Goal: Task Accomplishment & Management: Use online tool/utility

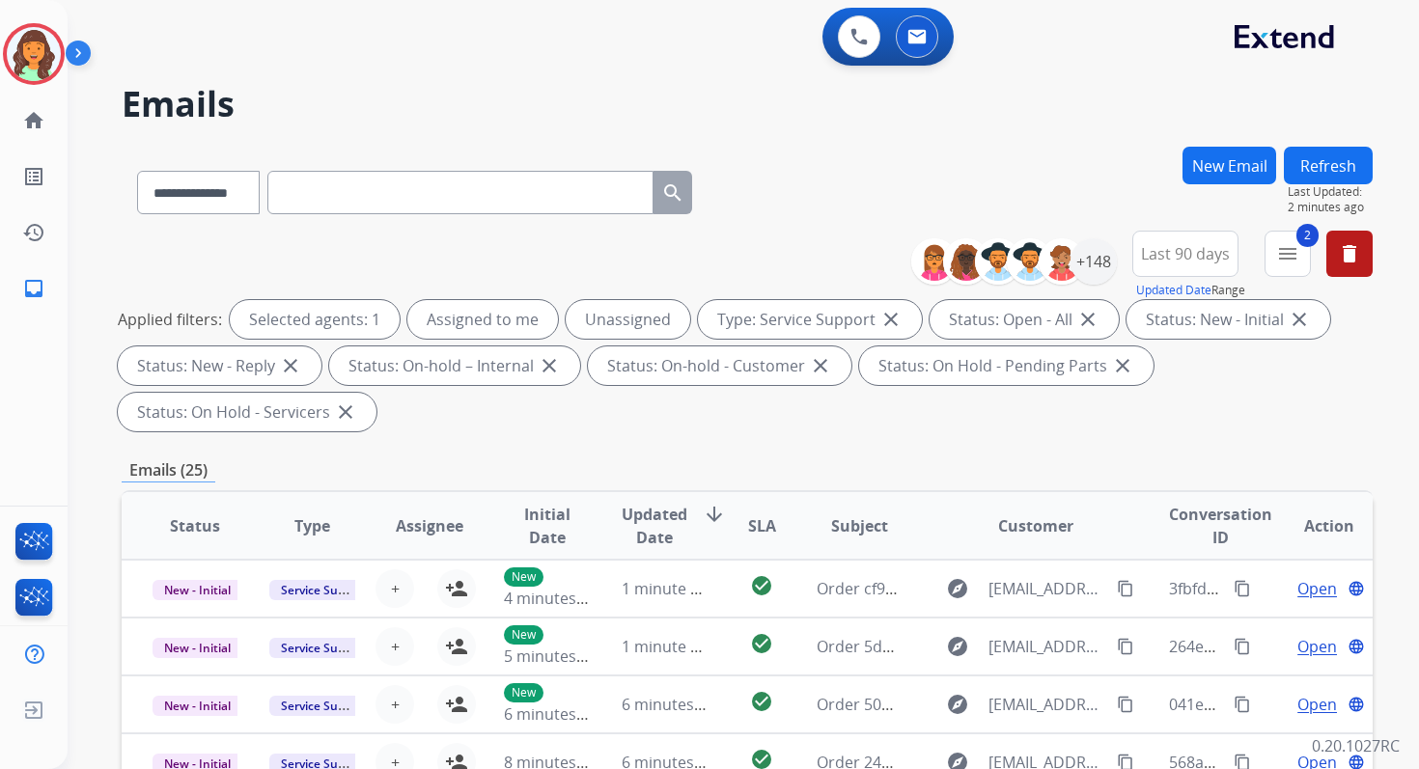
select select "**********"
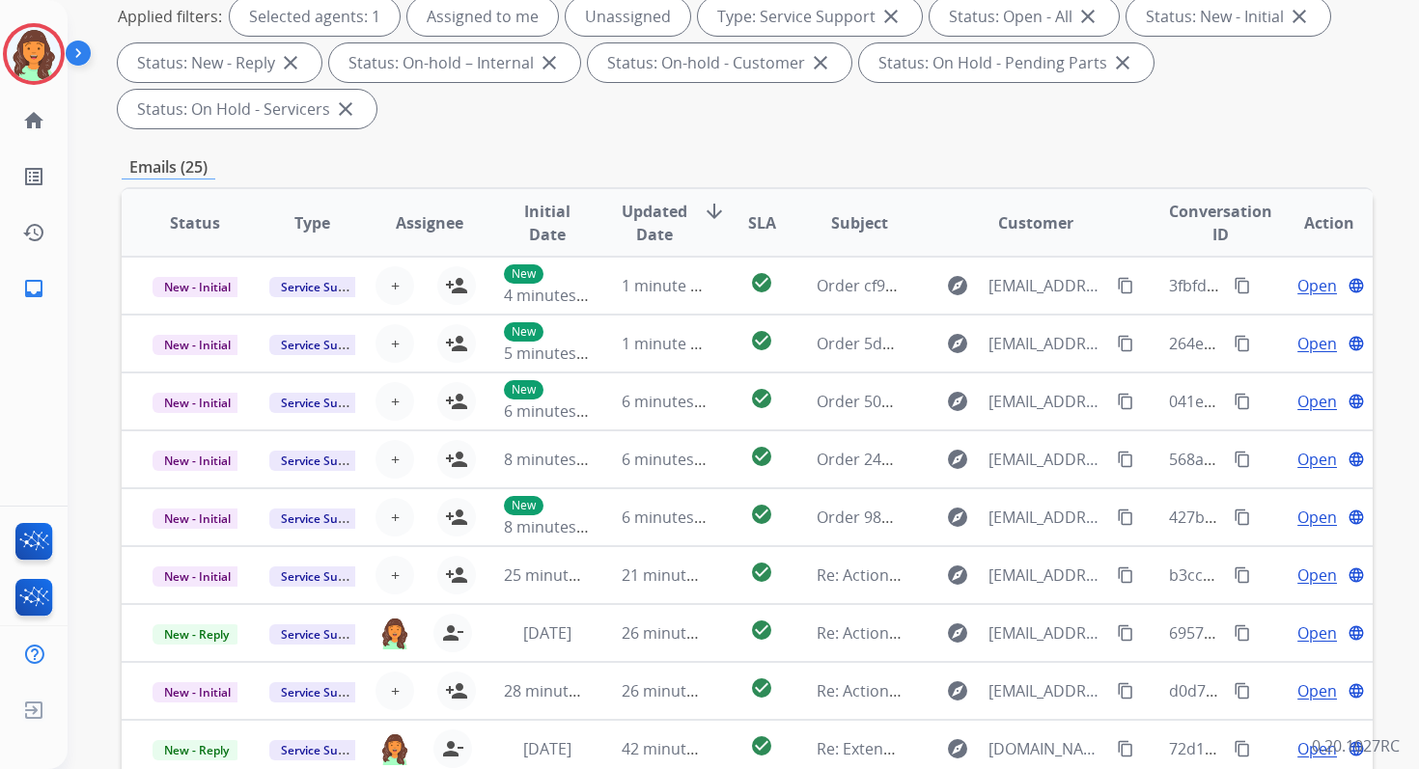
scroll to position [468, 0]
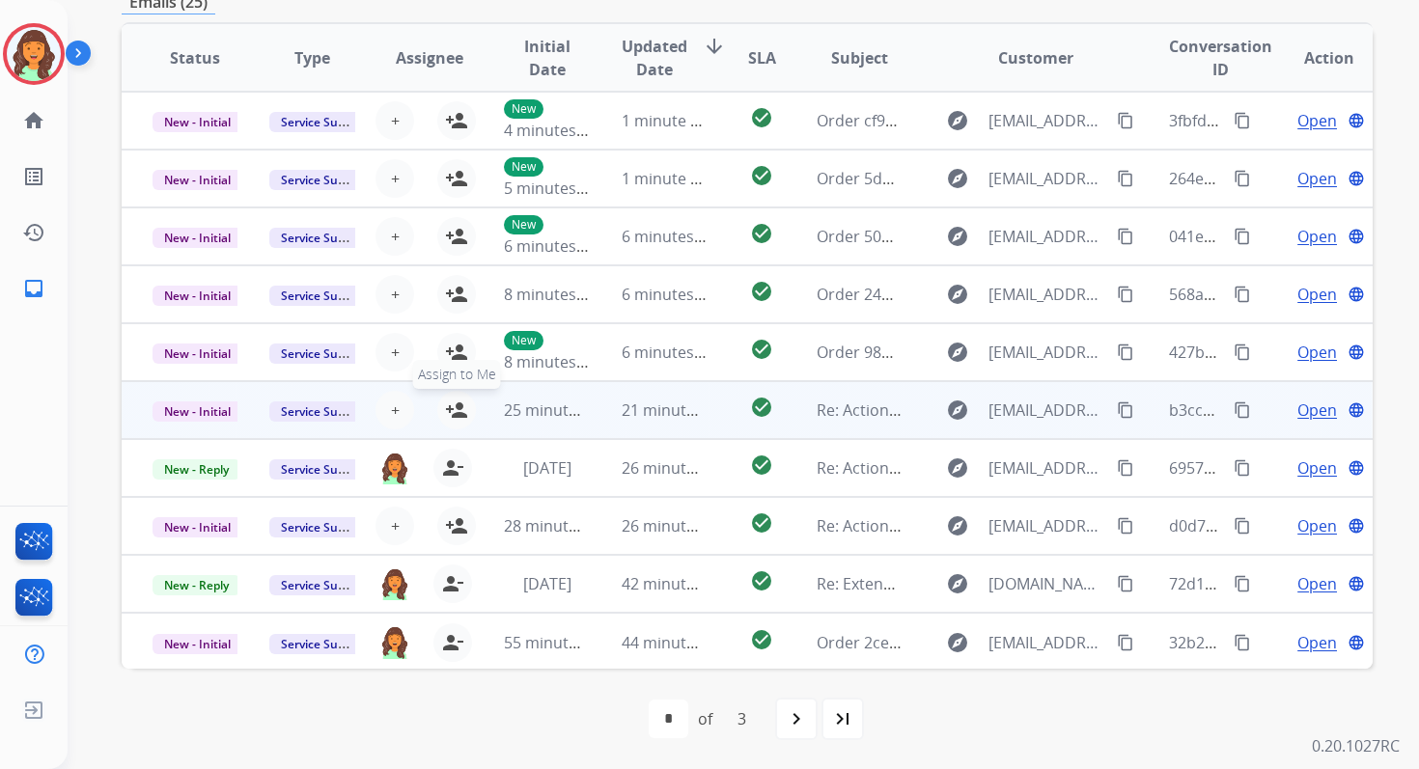
click at [441, 410] on button "person_add Assign to Me" at bounding box center [456, 410] width 39 height 39
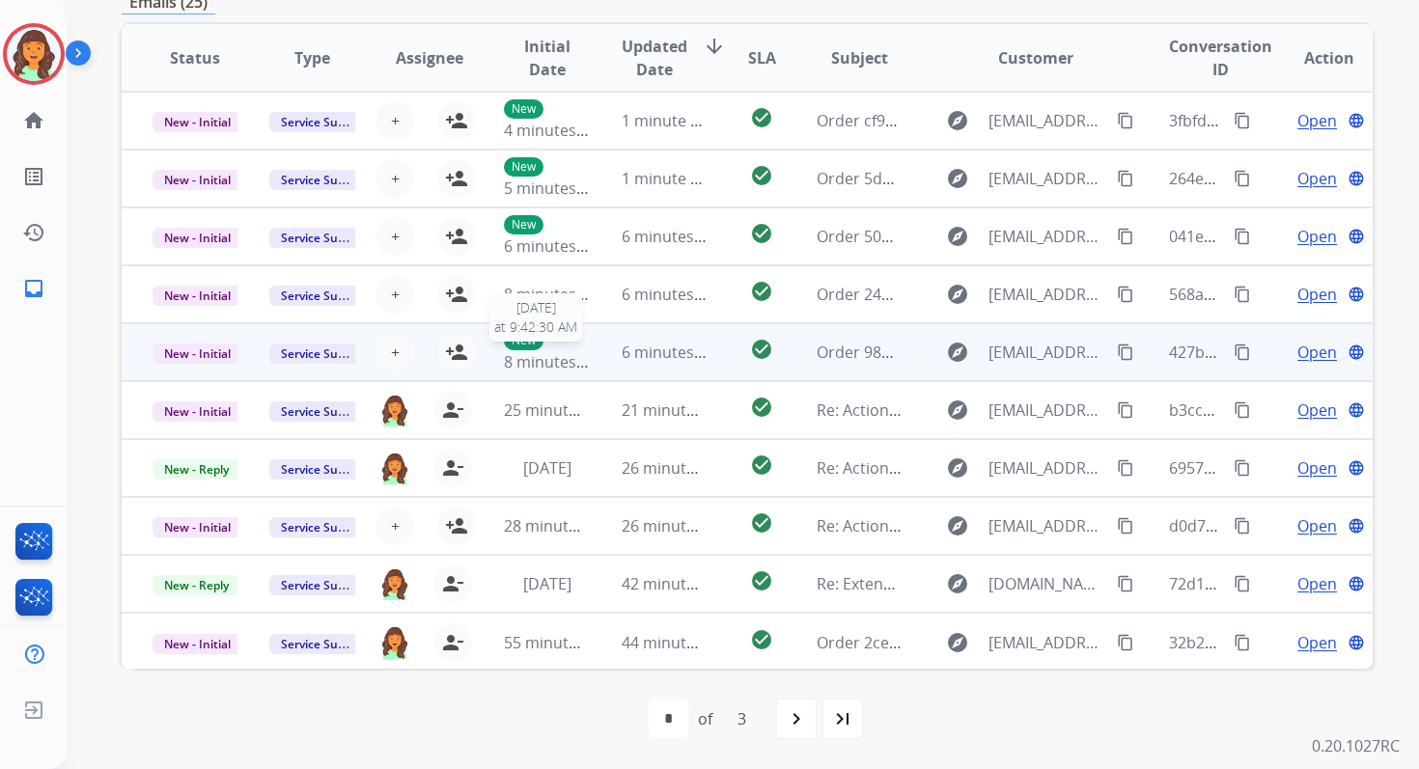
click at [591, 356] on td "6 minutes ago" at bounding box center [649, 352] width 117 height 58
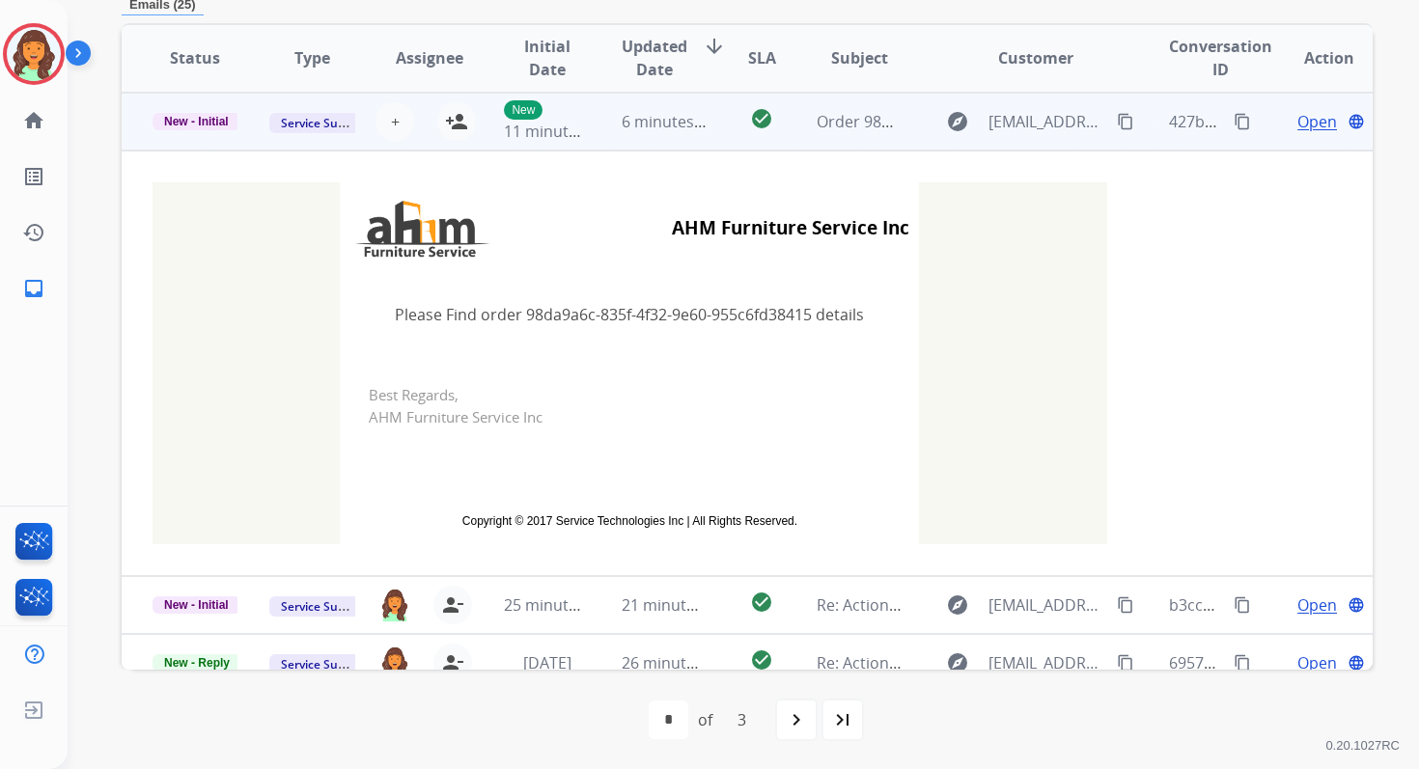
scroll to position [77, 0]
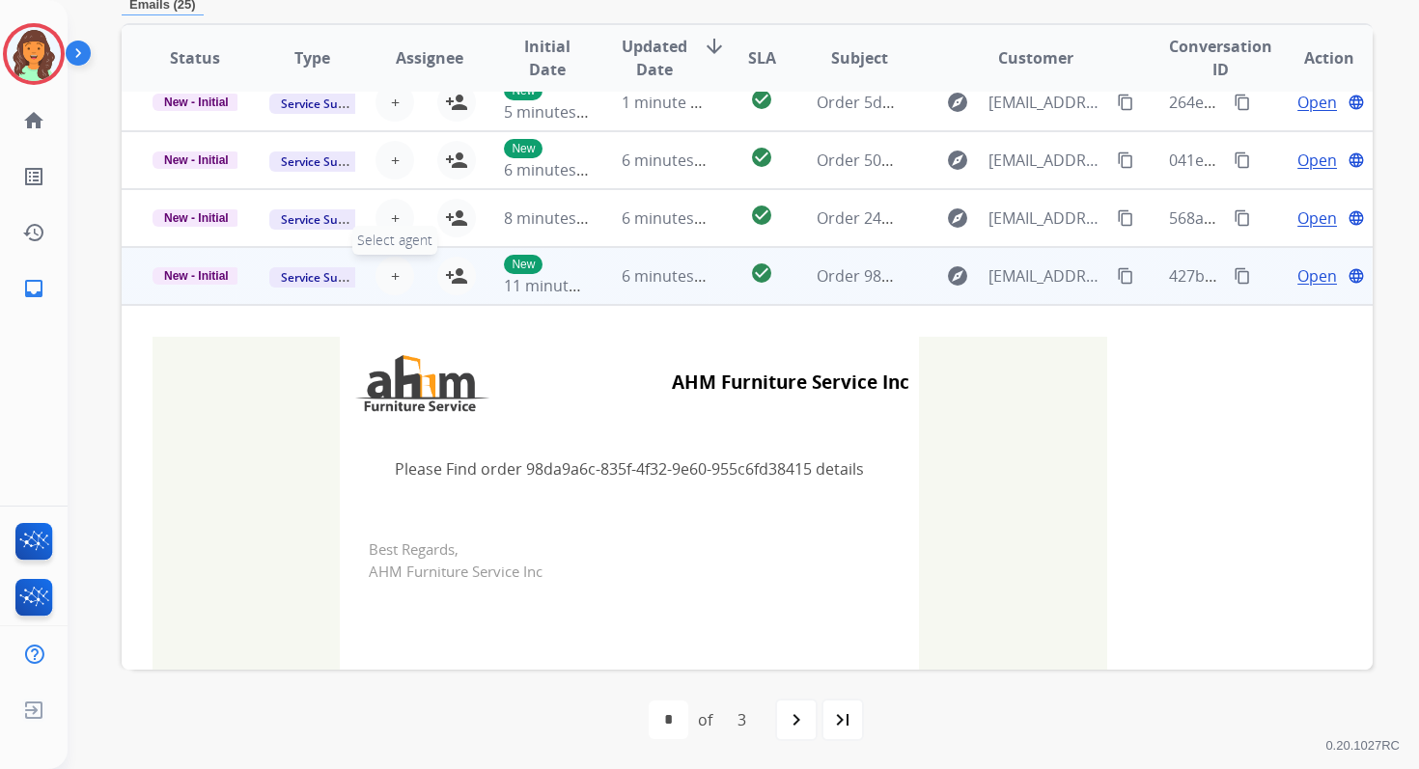
click at [396, 271] on button "+ Select agent" at bounding box center [395, 276] width 39 height 39
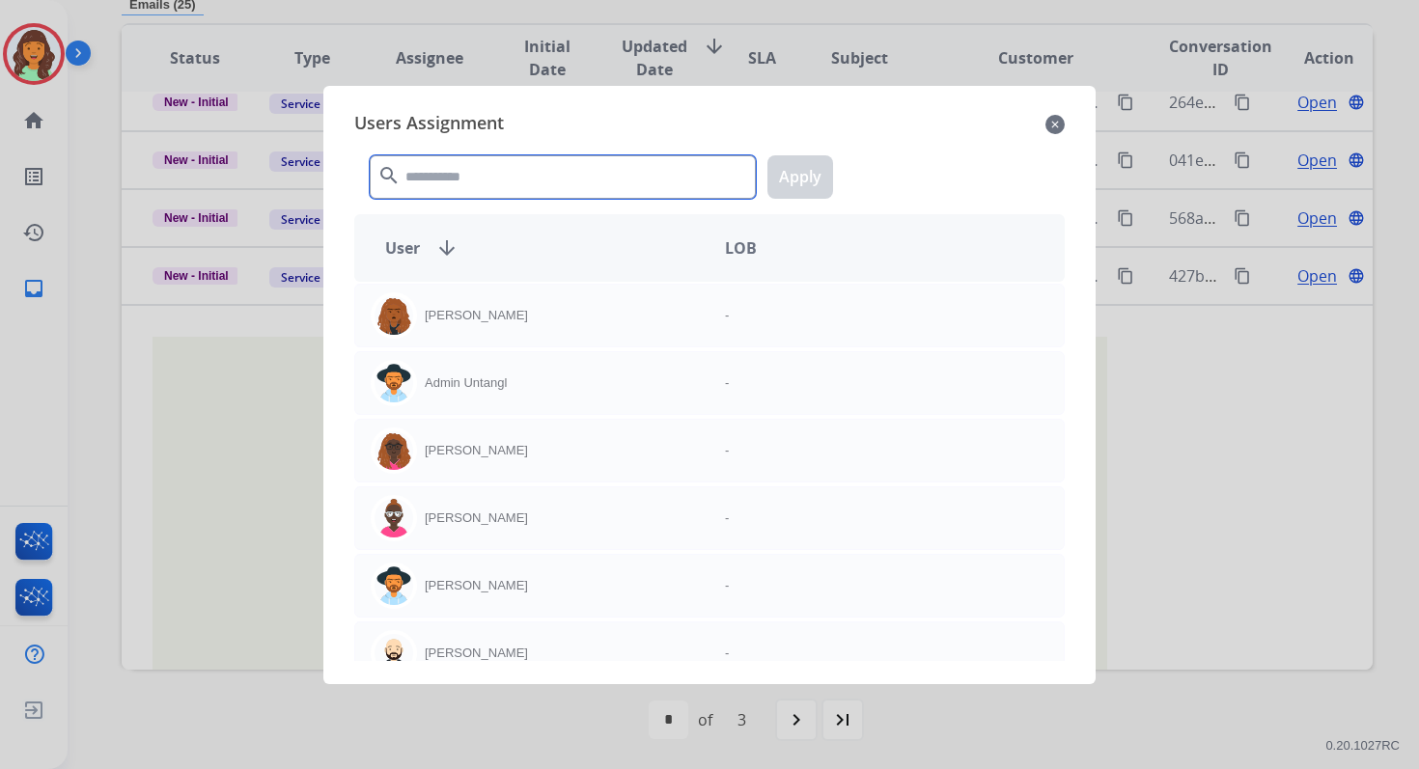
click at [479, 177] on input "text" at bounding box center [563, 176] width 386 height 43
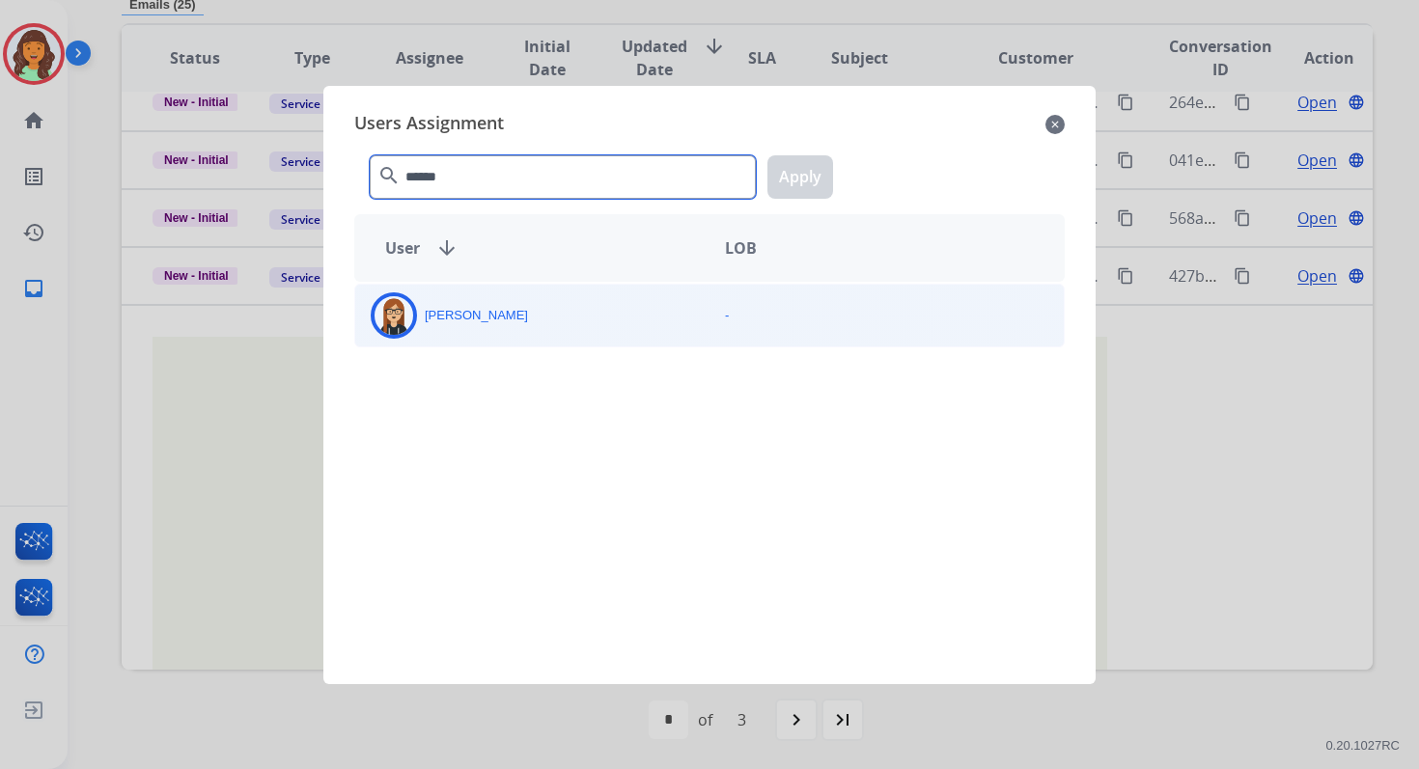
type input "******"
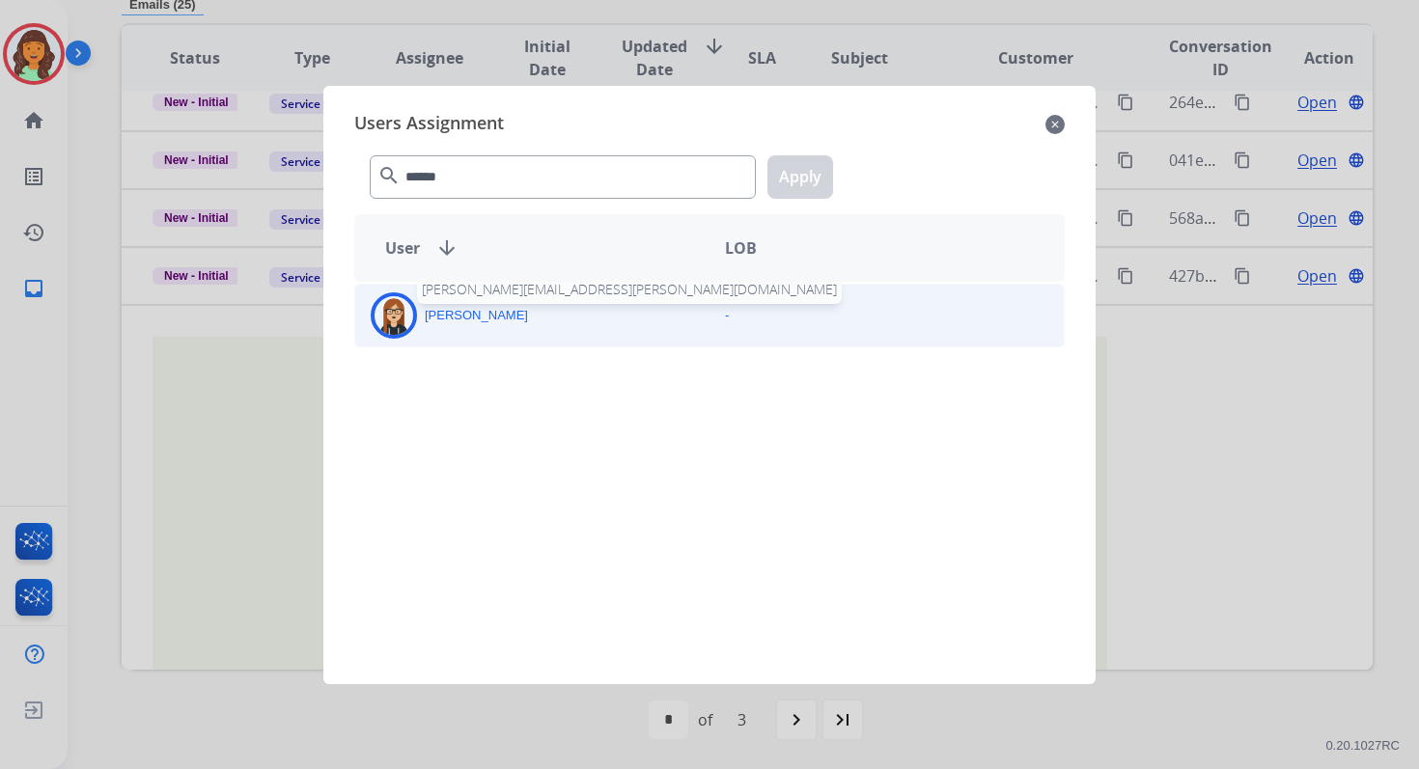
click at [485, 307] on p "[PERSON_NAME]" at bounding box center [476, 315] width 103 height 19
click at [802, 181] on button "Apply" at bounding box center [801, 176] width 66 height 43
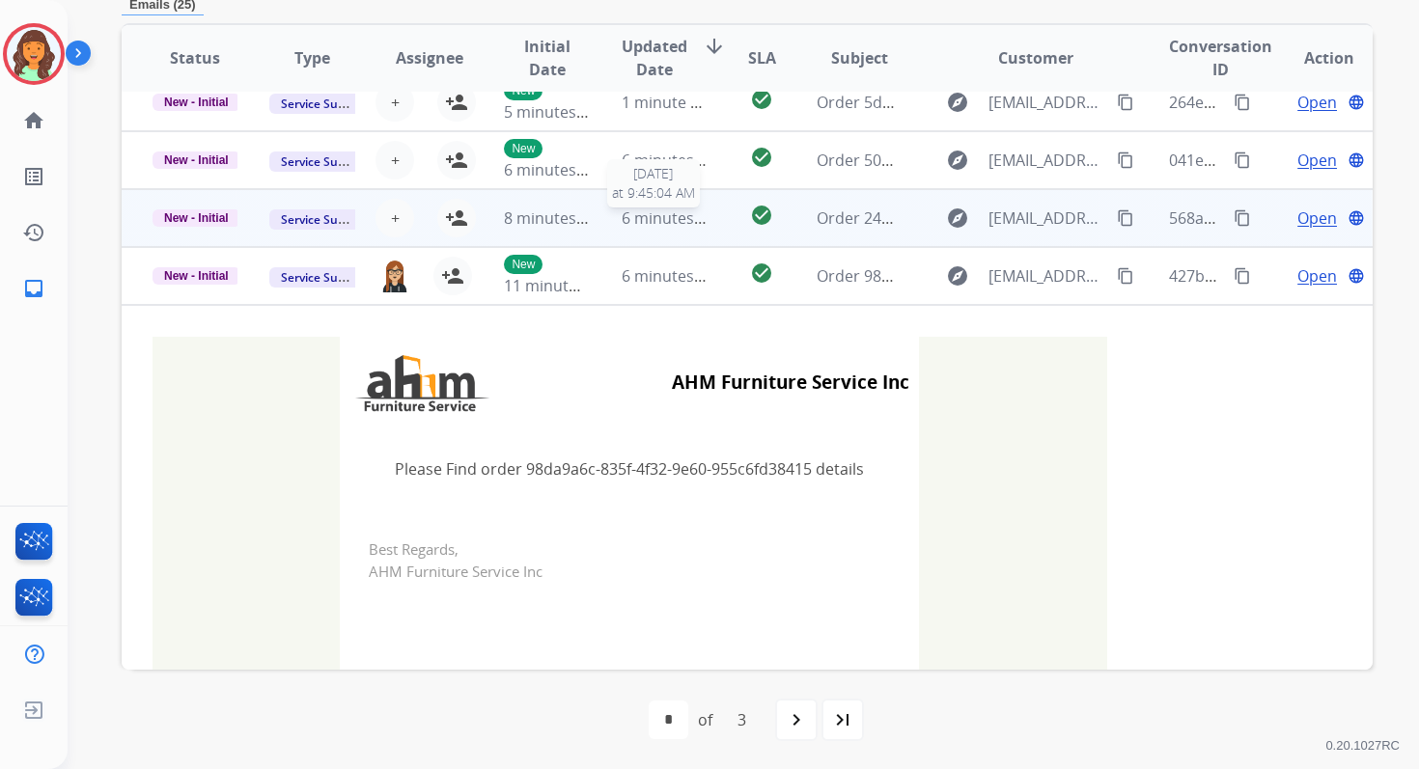
click at [647, 222] on span "6 minutes ago" at bounding box center [673, 218] width 103 height 21
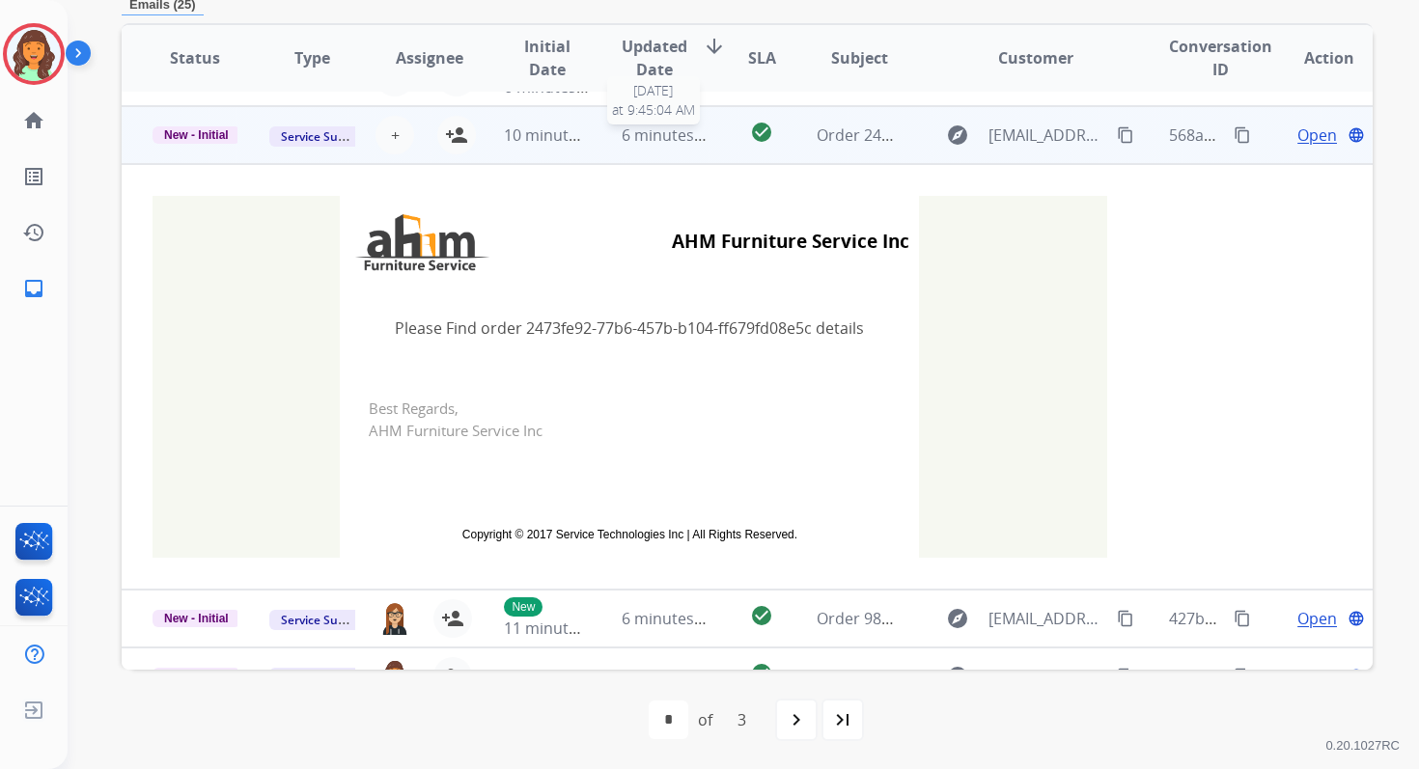
scroll to position [174, 0]
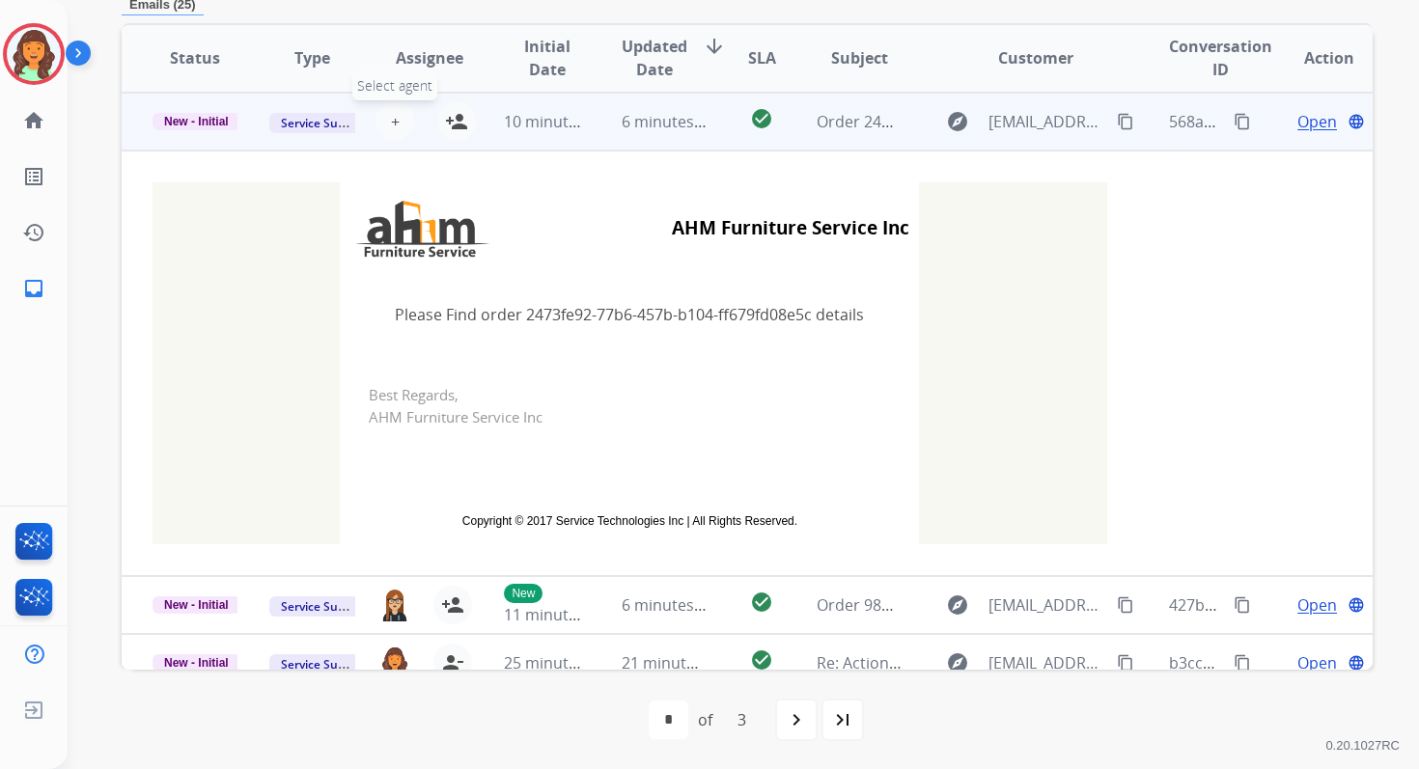
click at [384, 115] on button "+ Select agent" at bounding box center [395, 121] width 39 height 39
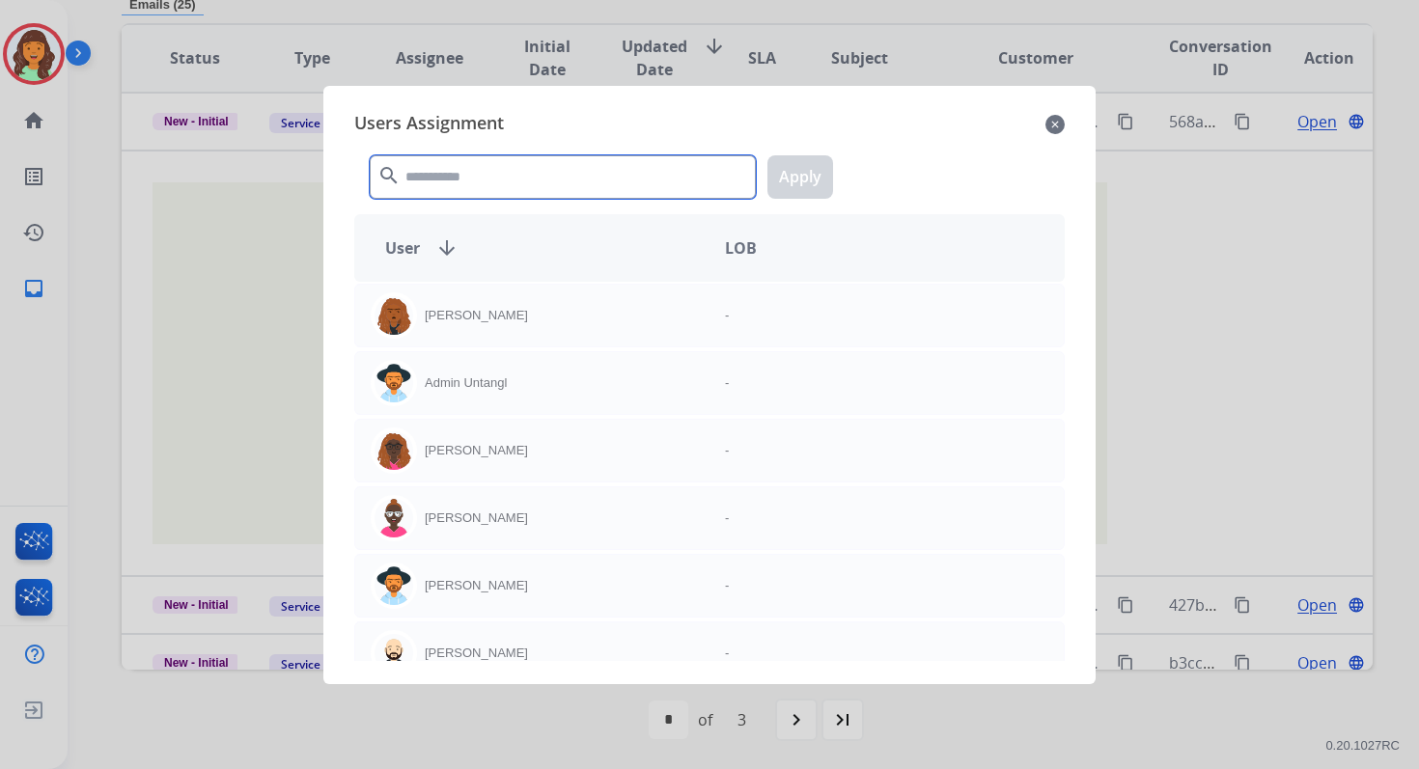
click at [456, 175] on input "text" at bounding box center [563, 176] width 386 height 43
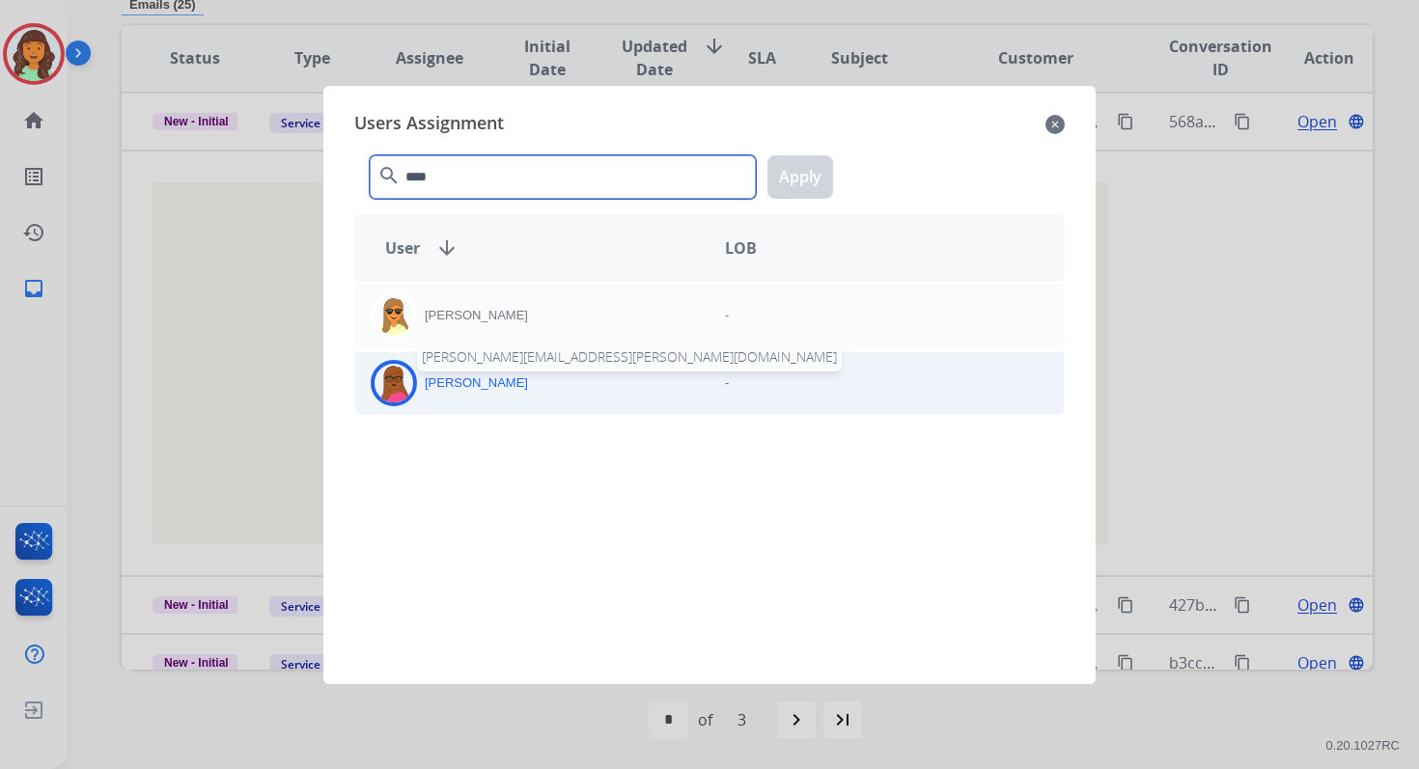
type input "****"
click at [502, 375] on p "[PERSON_NAME]" at bounding box center [476, 383] width 103 height 19
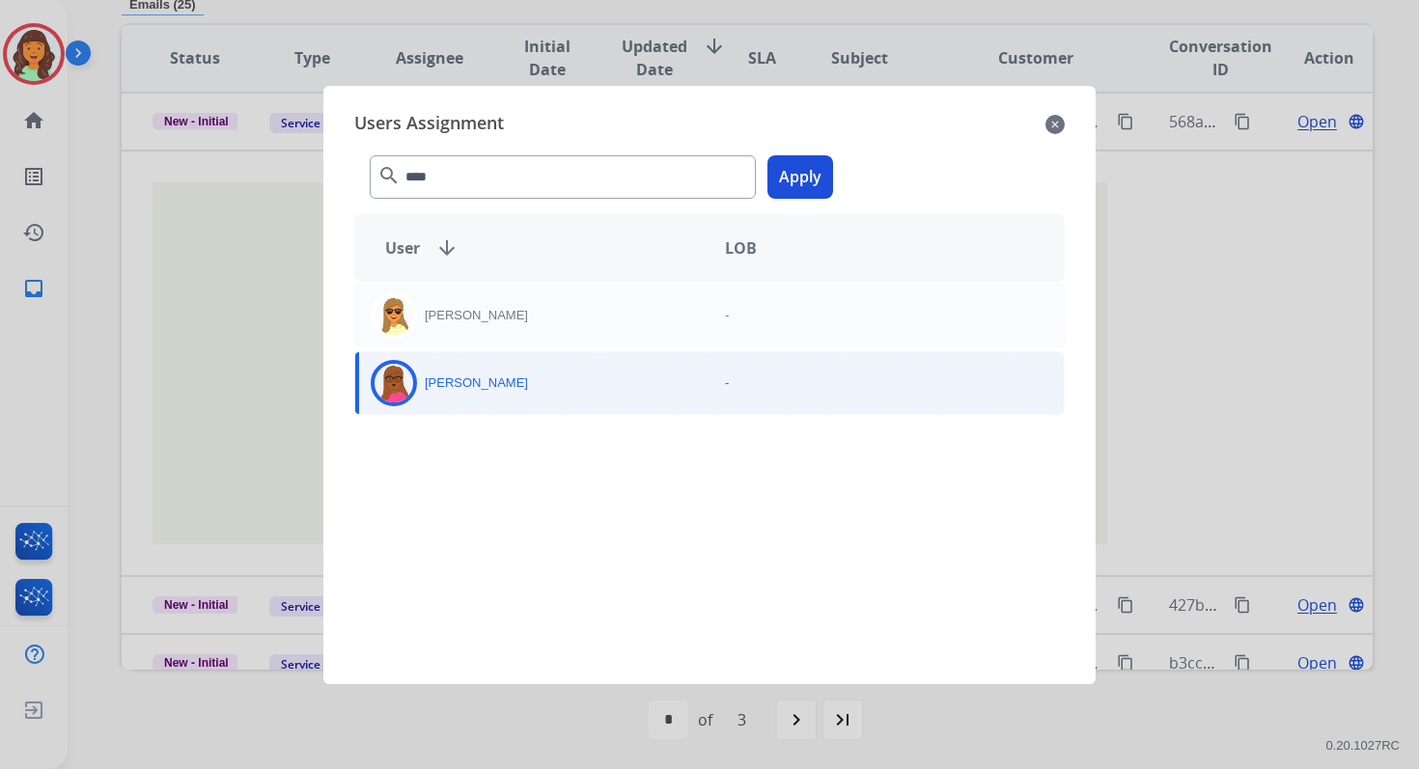
click at [792, 180] on button "Apply" at bounding box center [801, 176] width 66 height 43
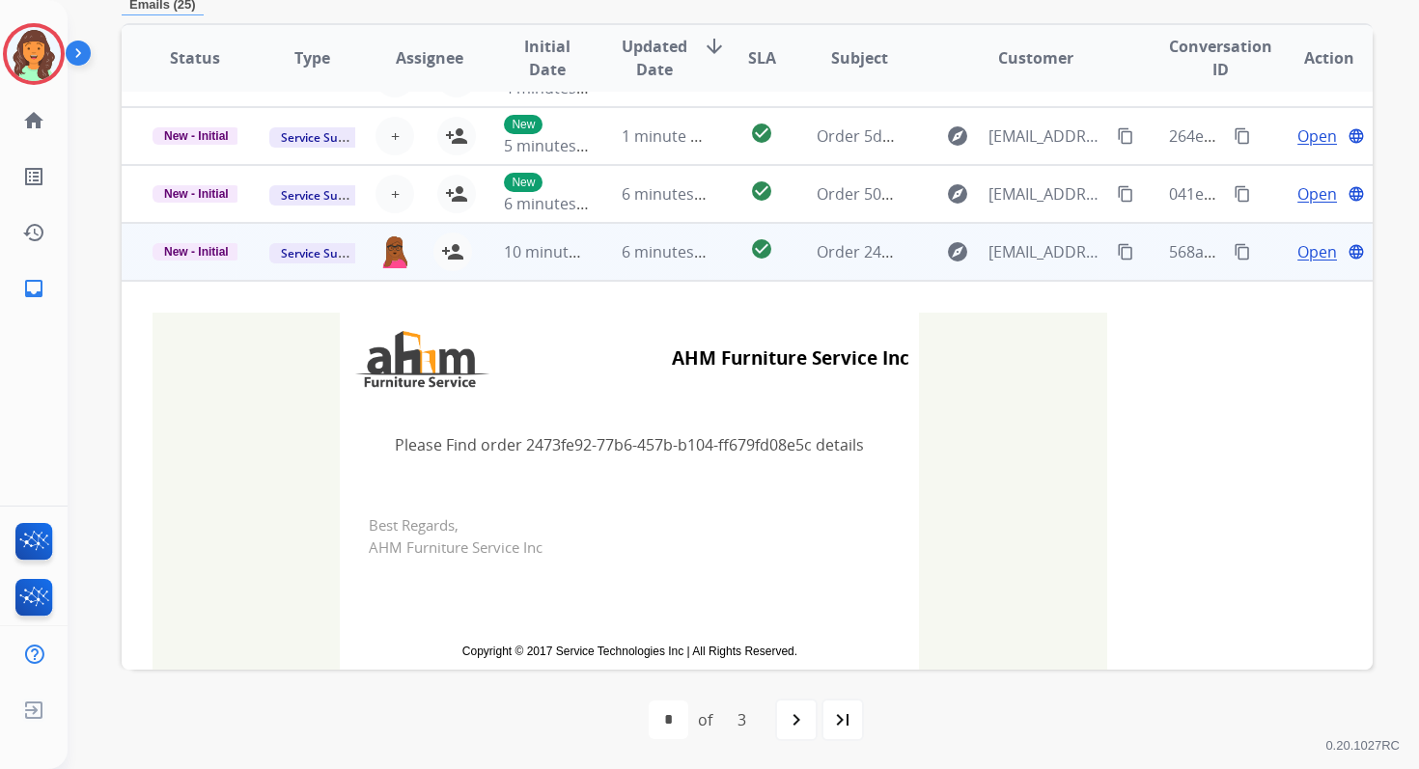
scroll to position [0, 0]
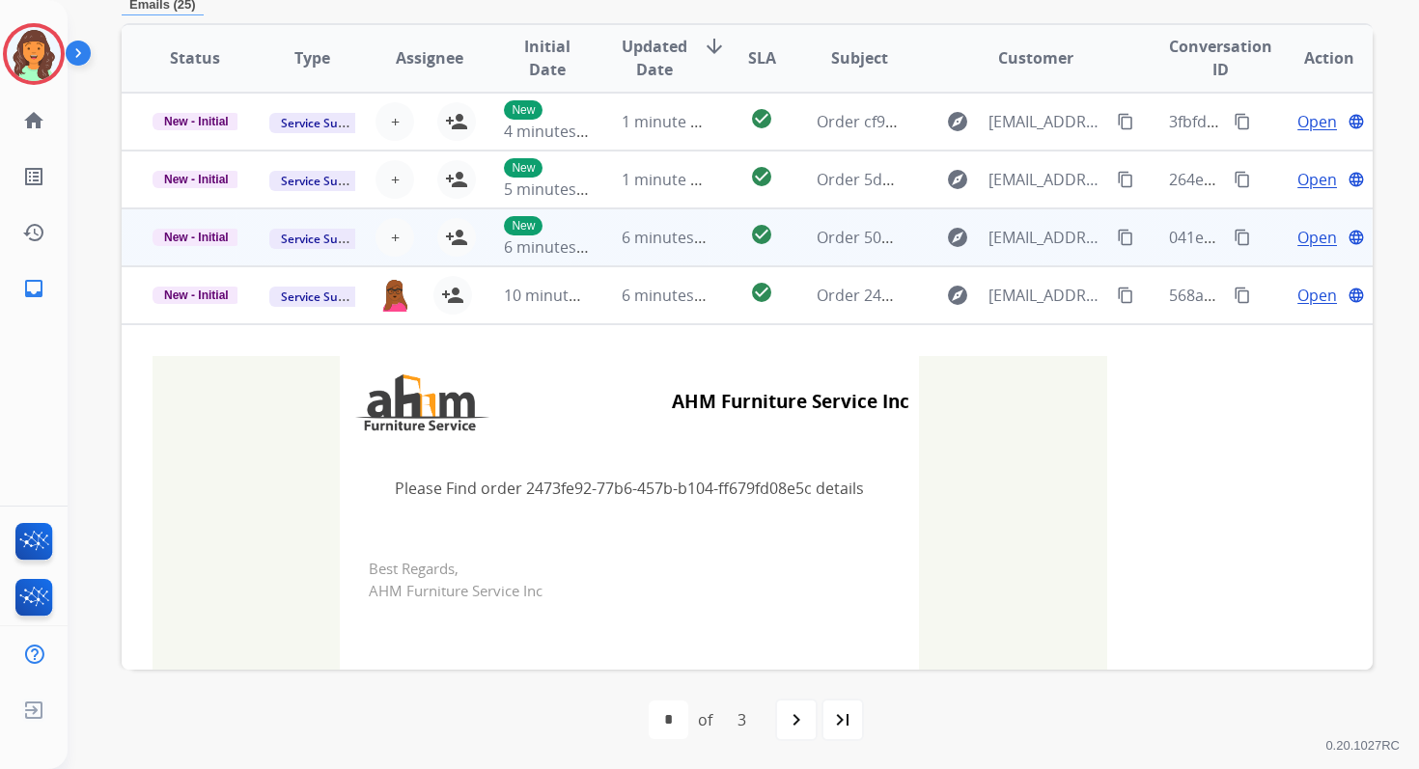
click at [637, 260] on td "6 minutes ago" at bounding box center [649, 238] width 117 height 58
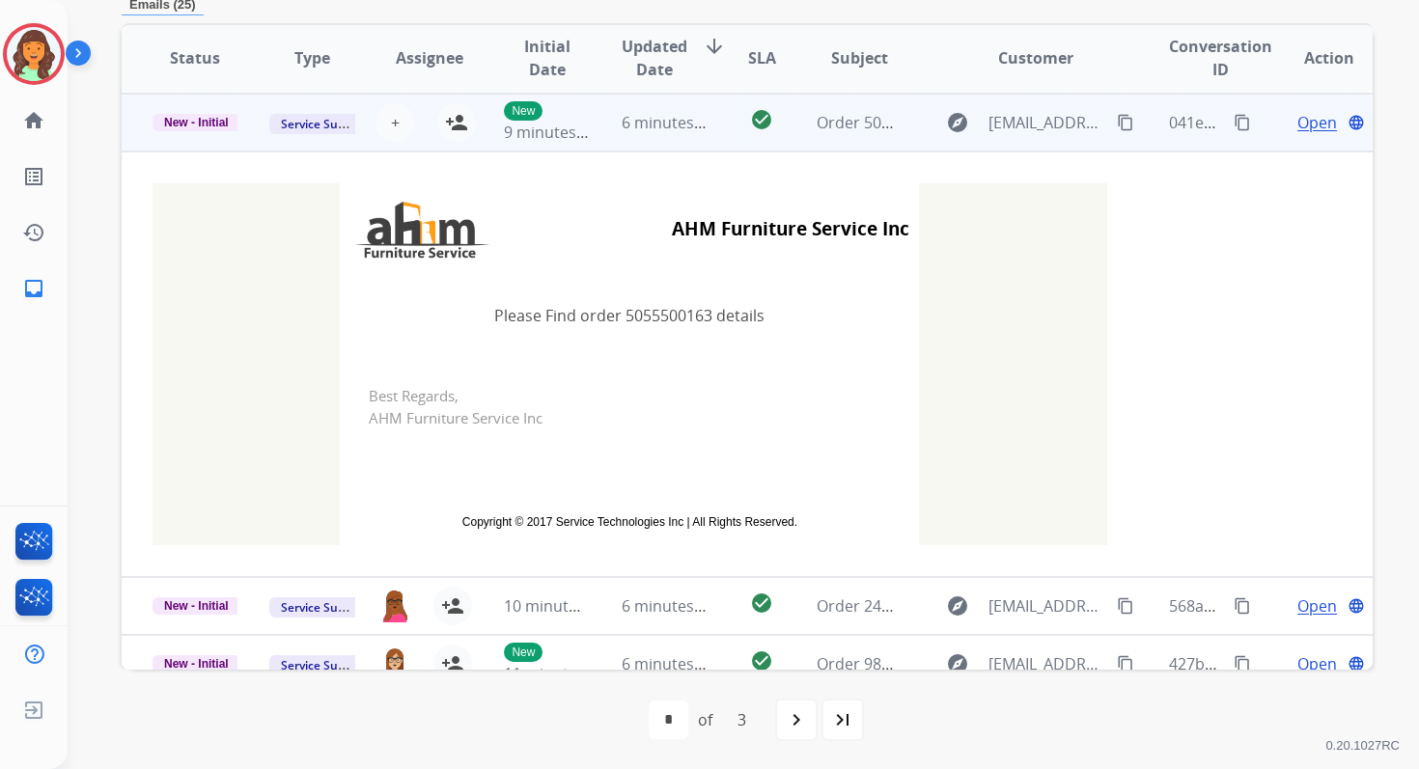
scroll to position [116, 0]
click at [391, 119] on span "+" at bounding box center [395, 121] width 9 height 23
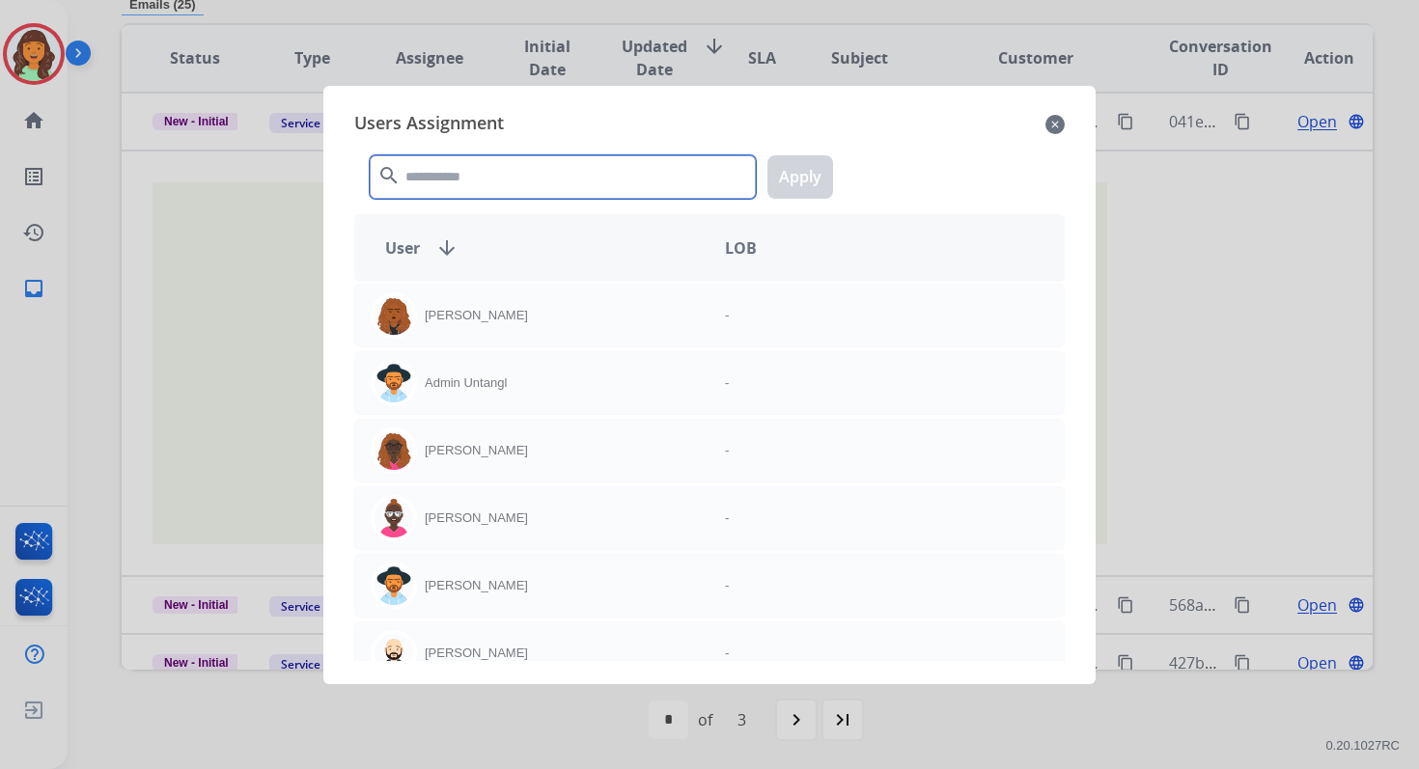
click at [445, 170] on input "text" at bounding box center [563, 176] width 386 height 43
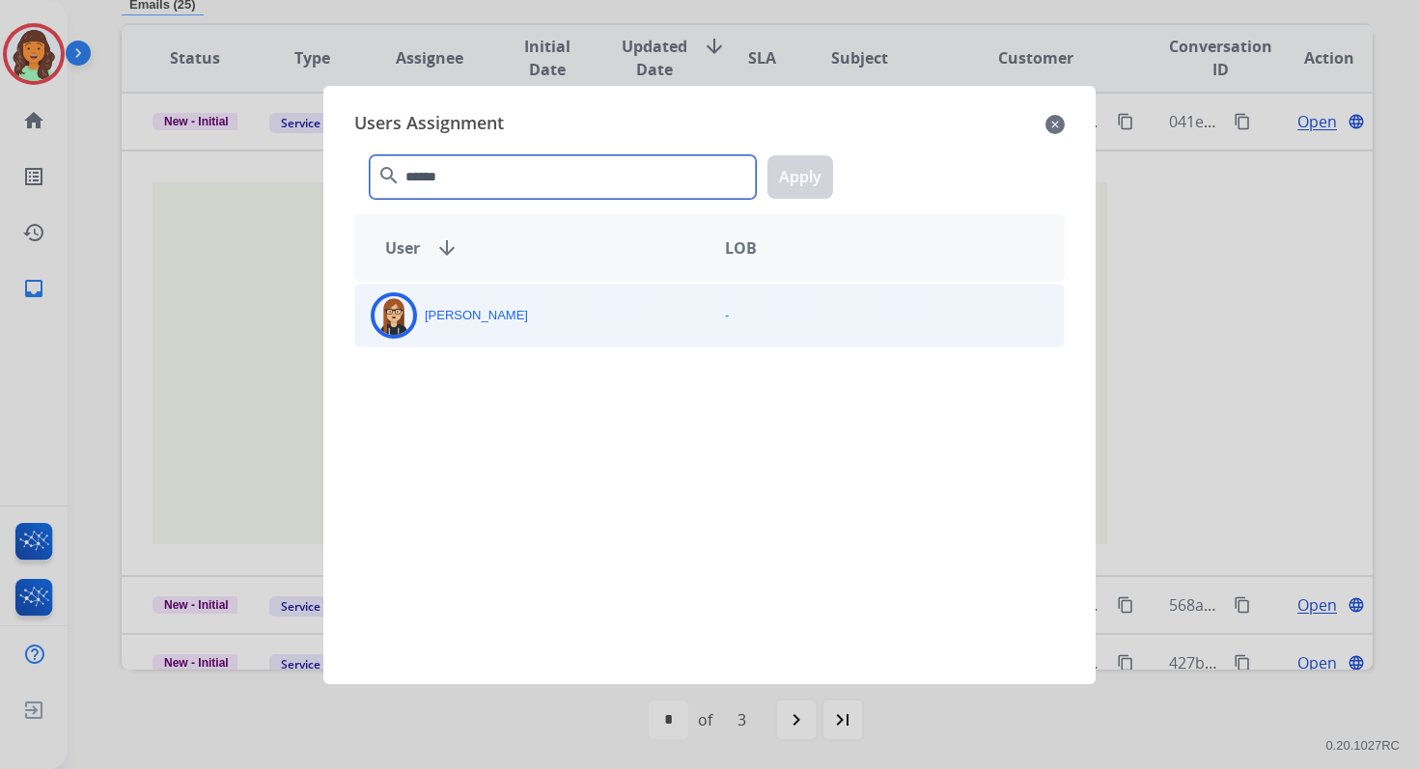
type input "******"
click at [464, 326] on div "[PERSON_NAME]" at bounding box center [532, 316] width 354 height 46
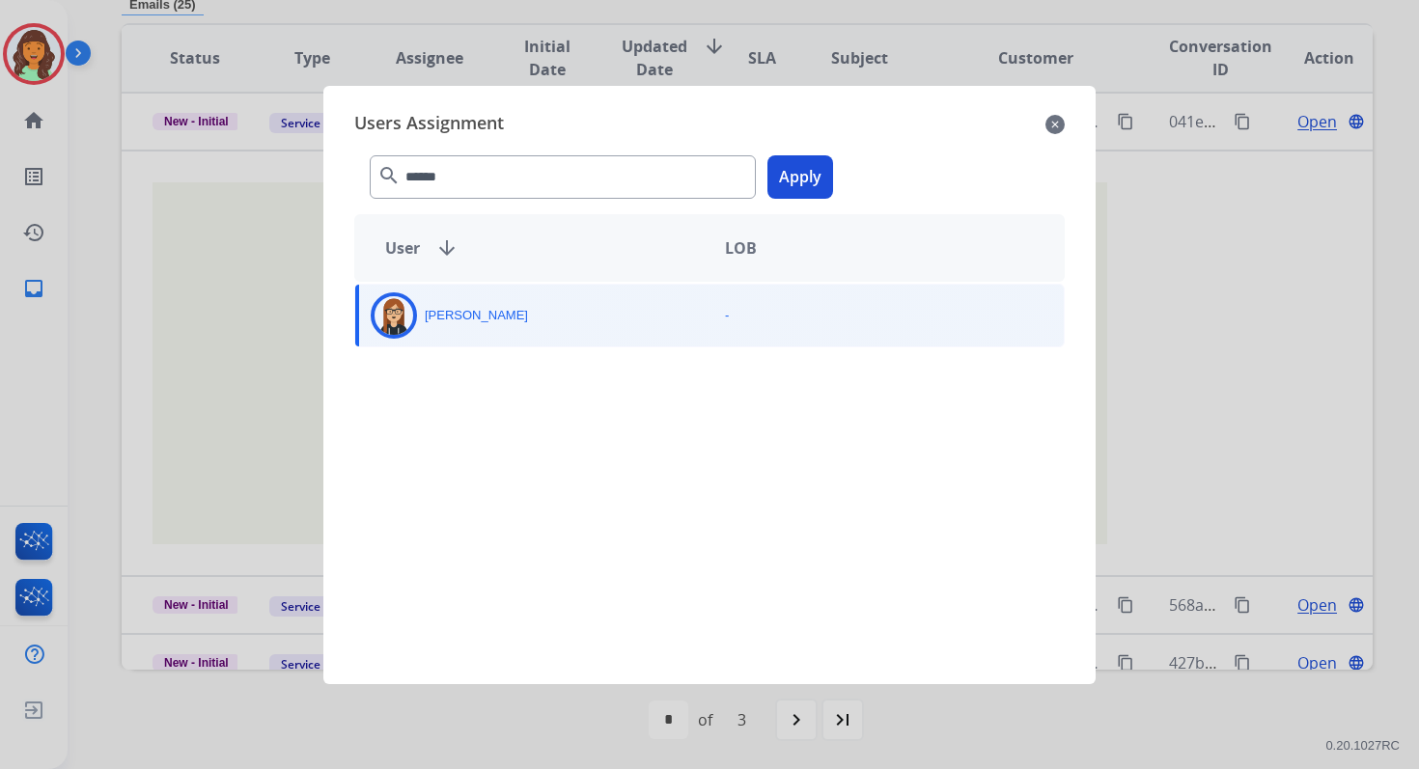
click at [792, 175] on button "Apply" at bounding box center [801, 176] width 66 height 43
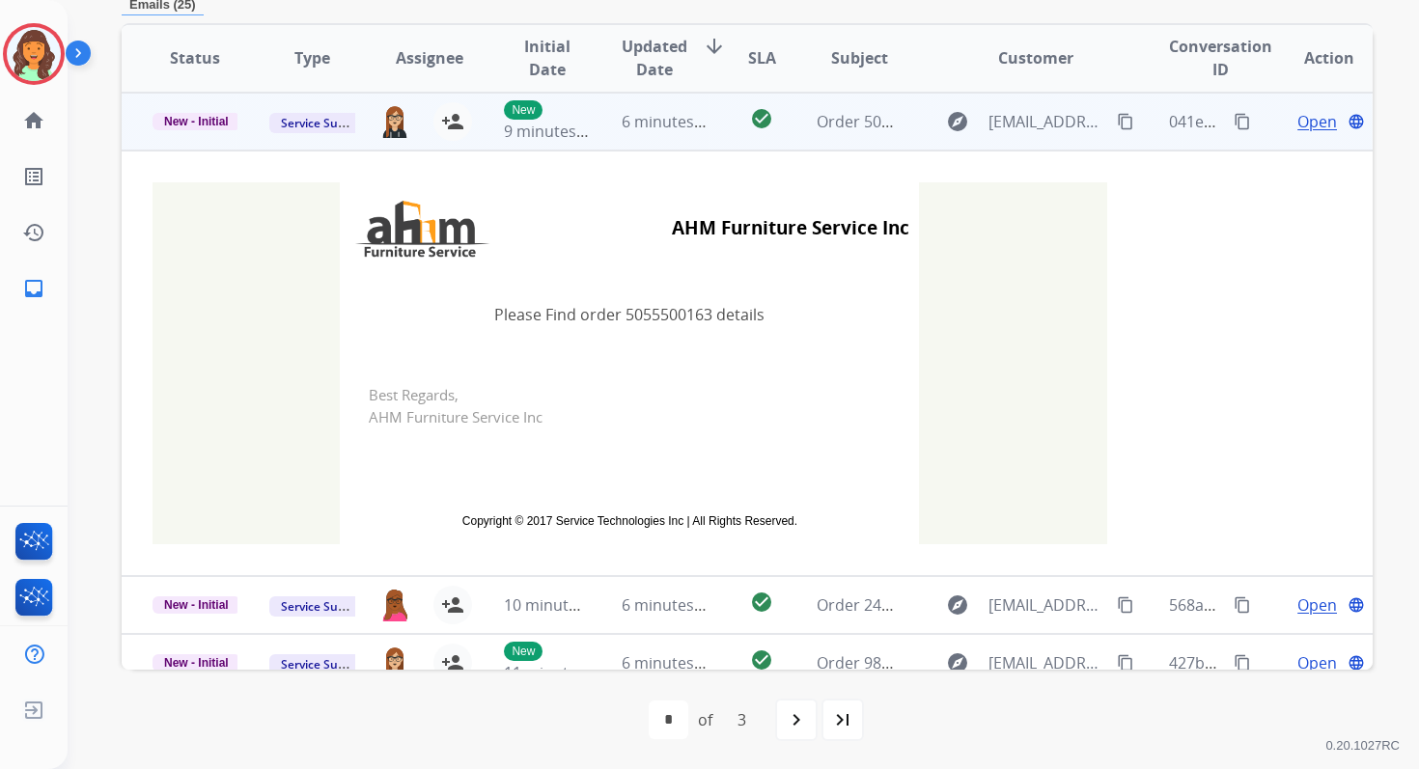
scroll to position [0, 0]
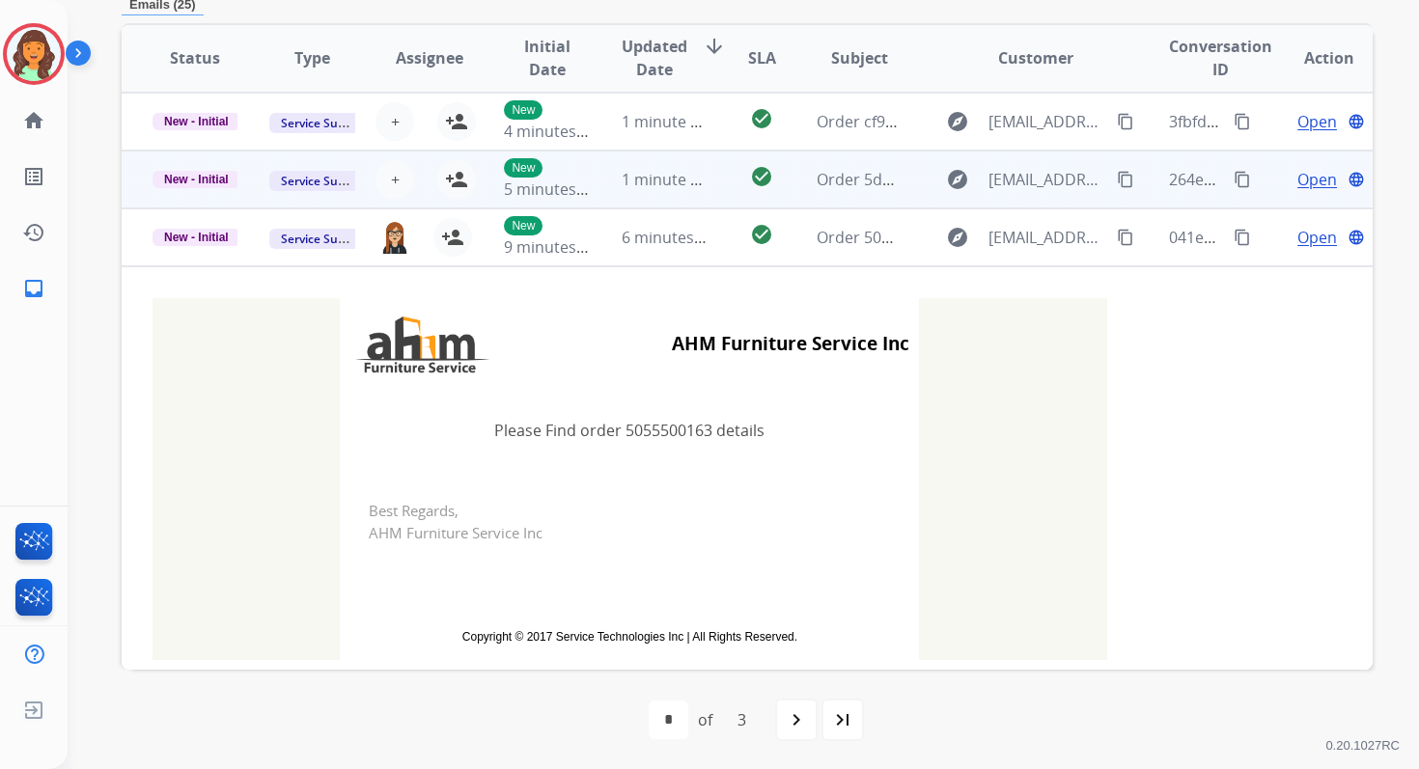
click at [646, 179] on span "1 minute ago" at bounding box center [670, 179] width 96 height 21
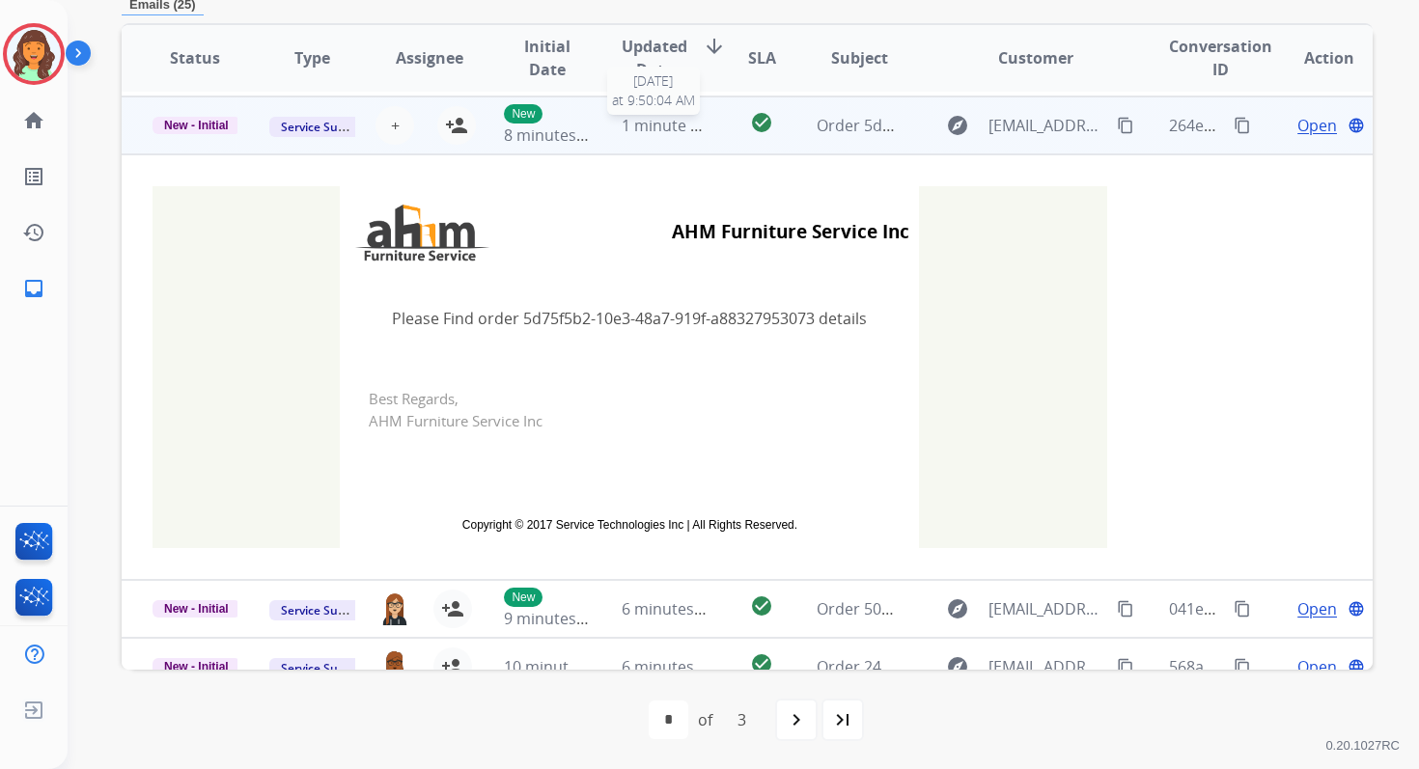
scroll to position [58, 0]
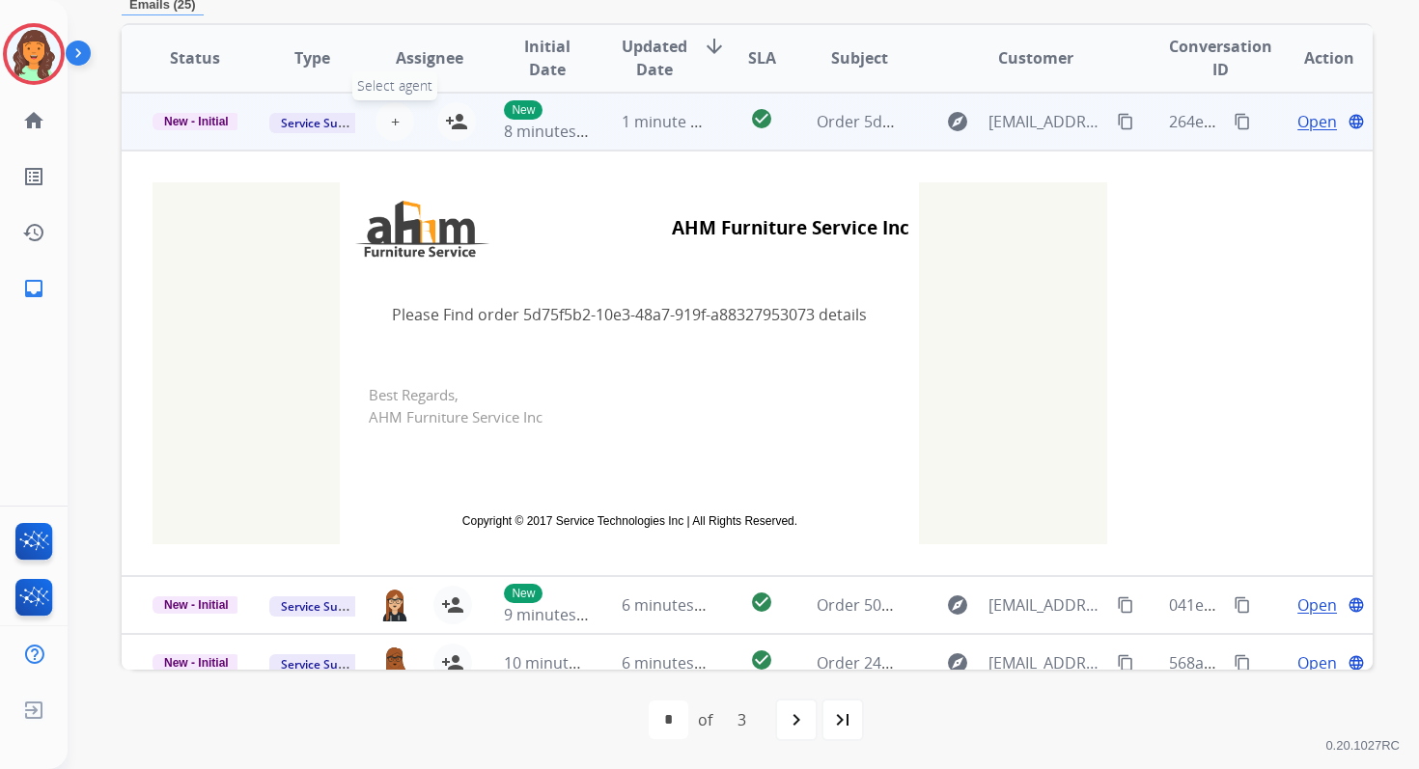
click at [391, 118] on span "+" at bounding box center [395, 121] width 9 height 23
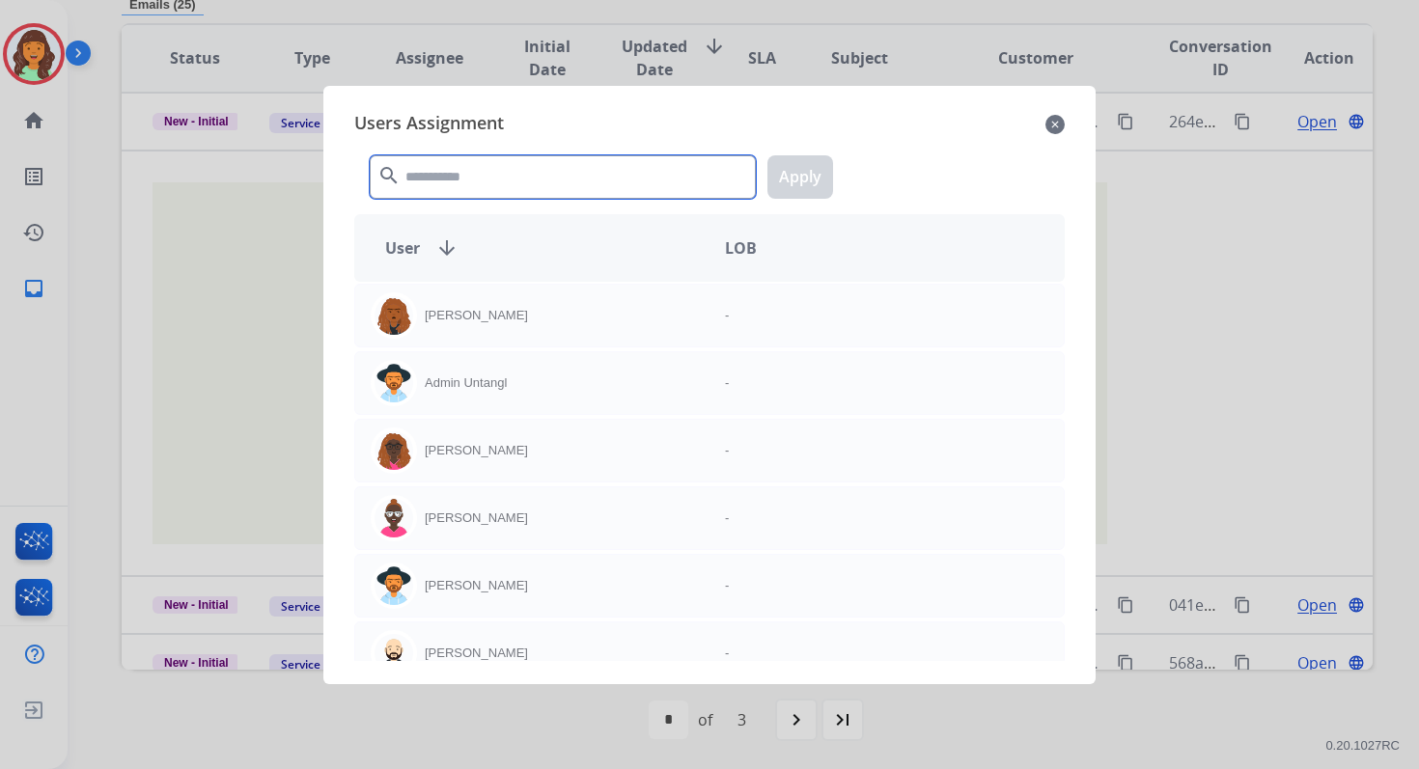
click at [435, 175] on input "text" at bounding box center [563, 176] width 386 height 43
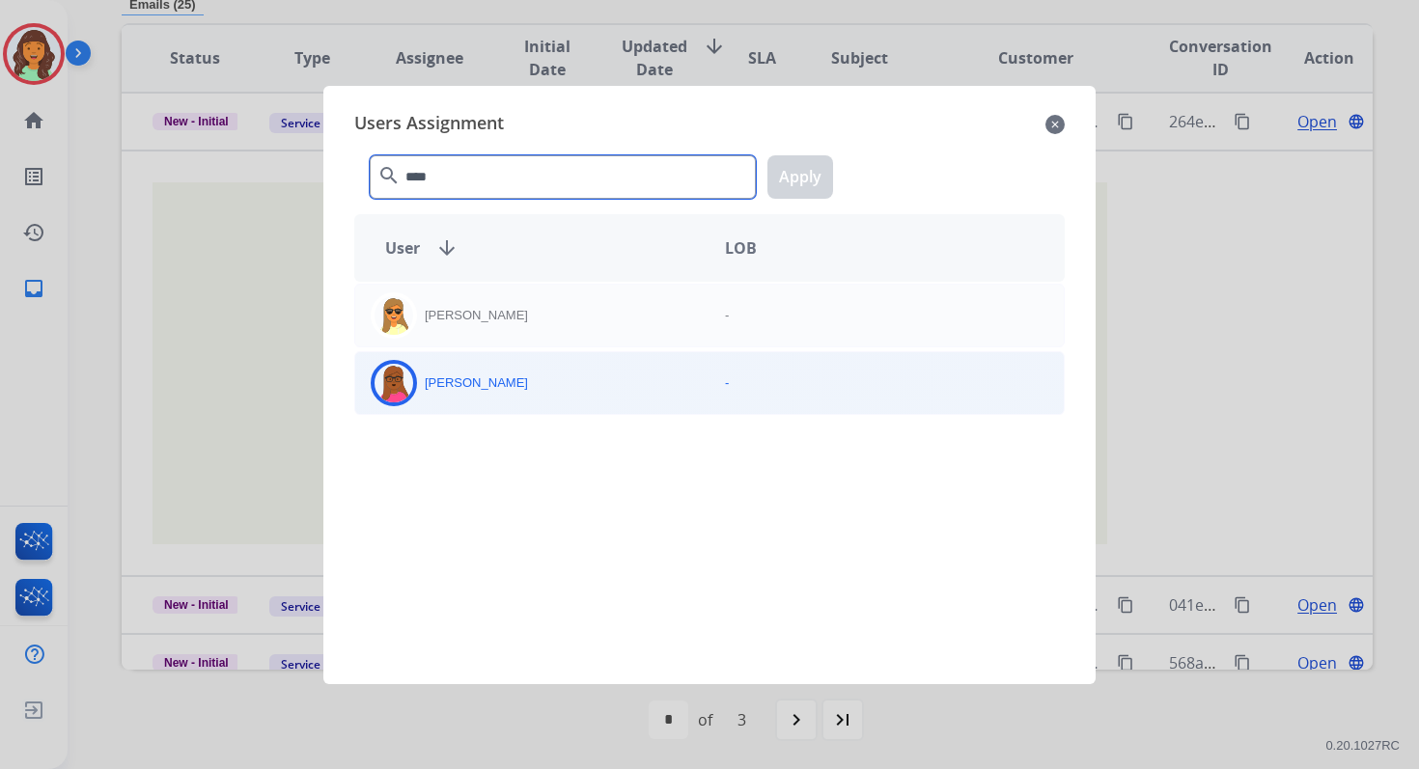
type input "****"
click at [551, 391] on div "[PERSON_NAME]" at bounding box center [532, 383] width 354 height 46
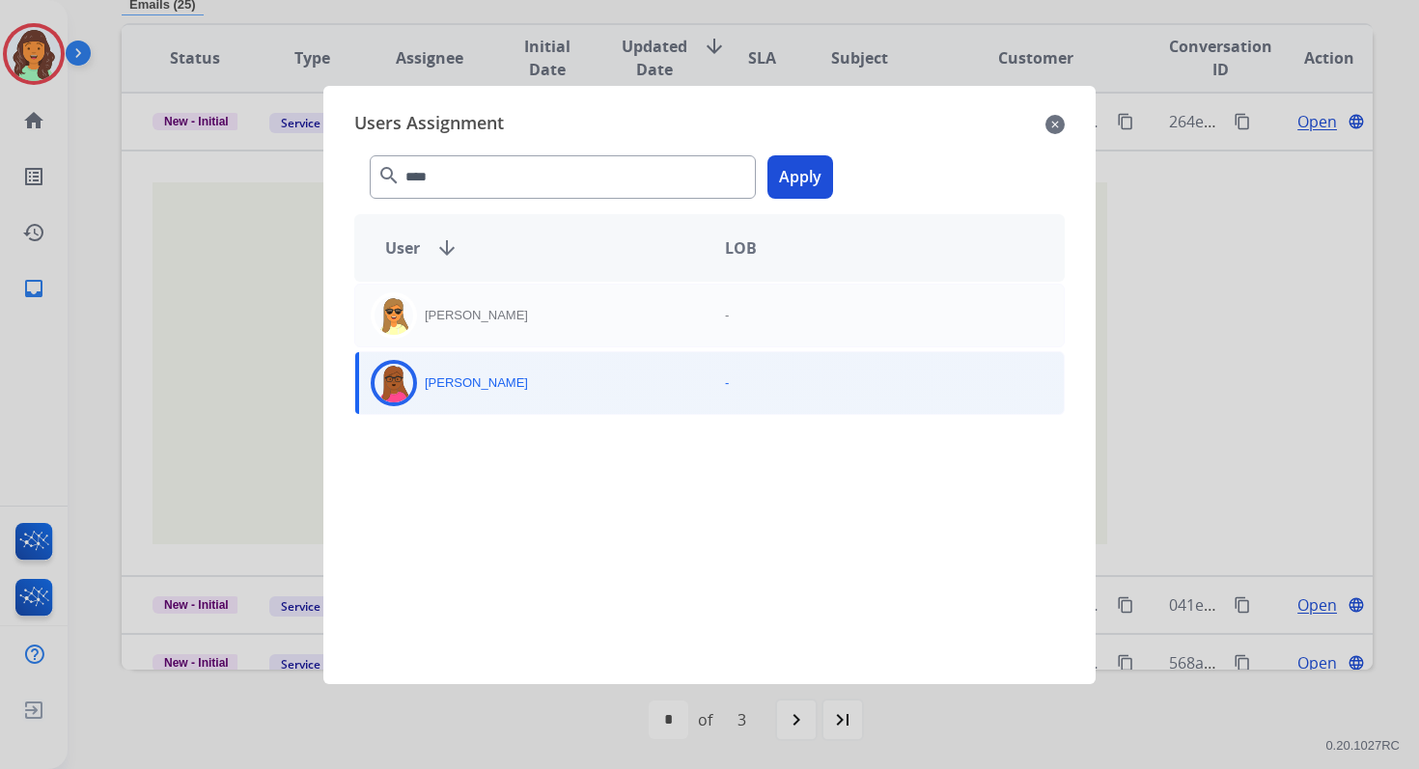
click at [780, 177] on button "Apply" at bounding box center [801, 176] width 66 height 43
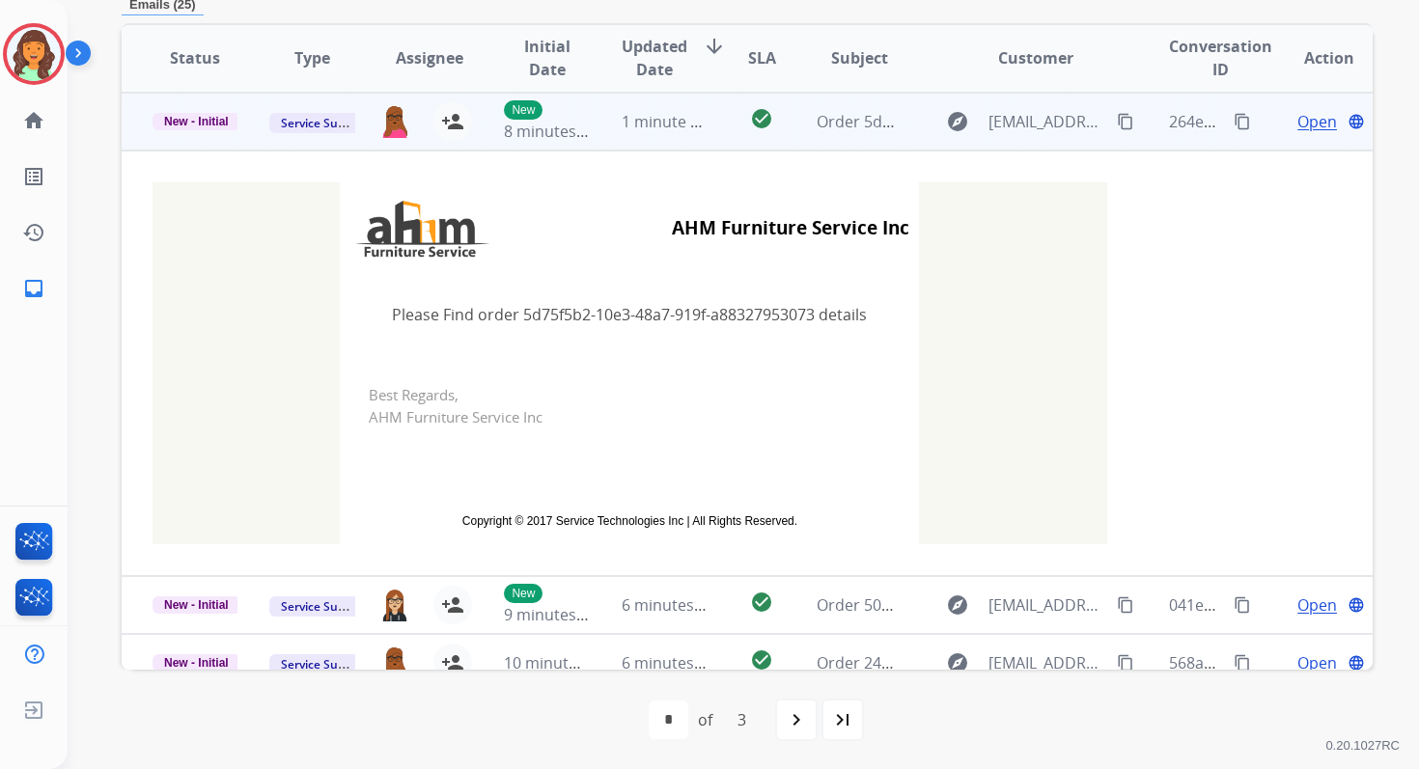
scroll to position [0, 0]
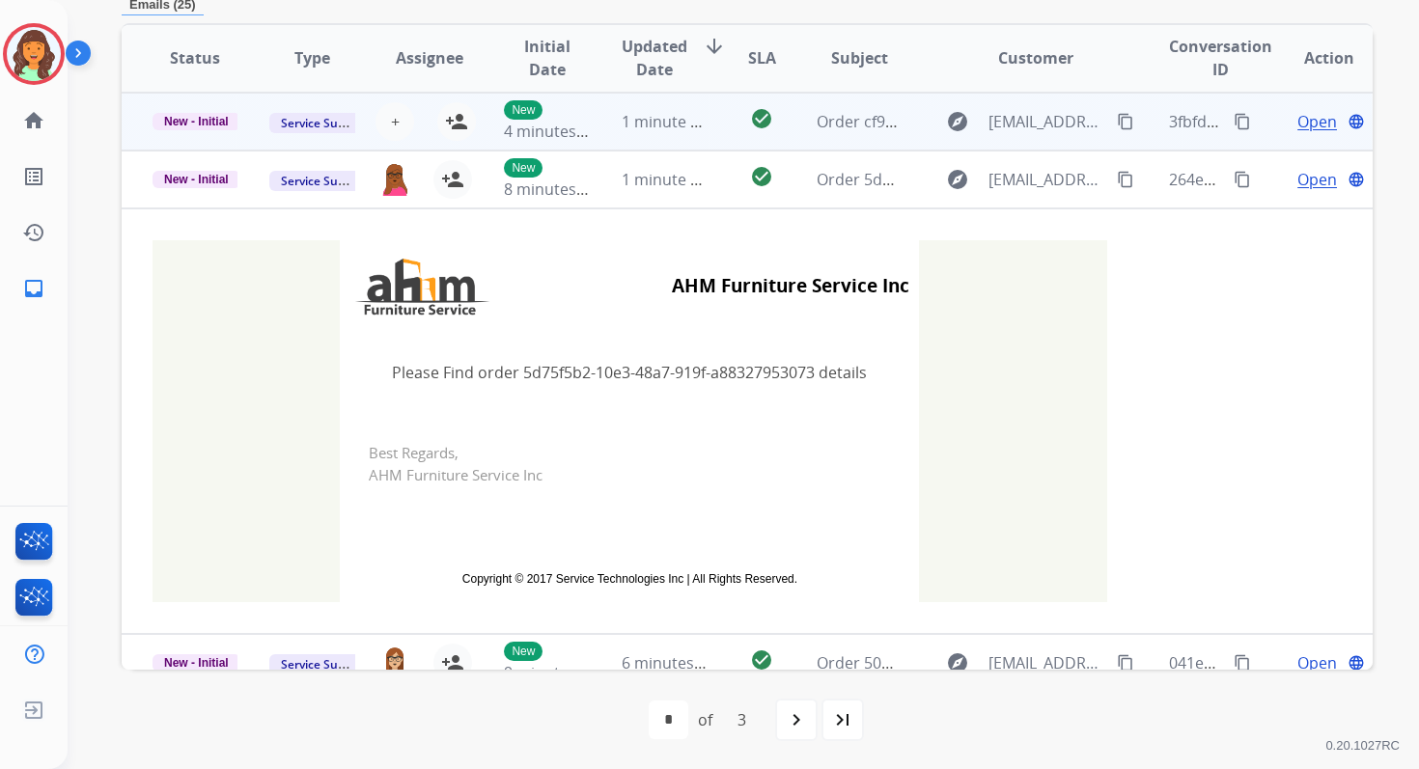
click at [597, 106] on td "1 minute ago" at bounding box center [649, 122] width 117 height 58
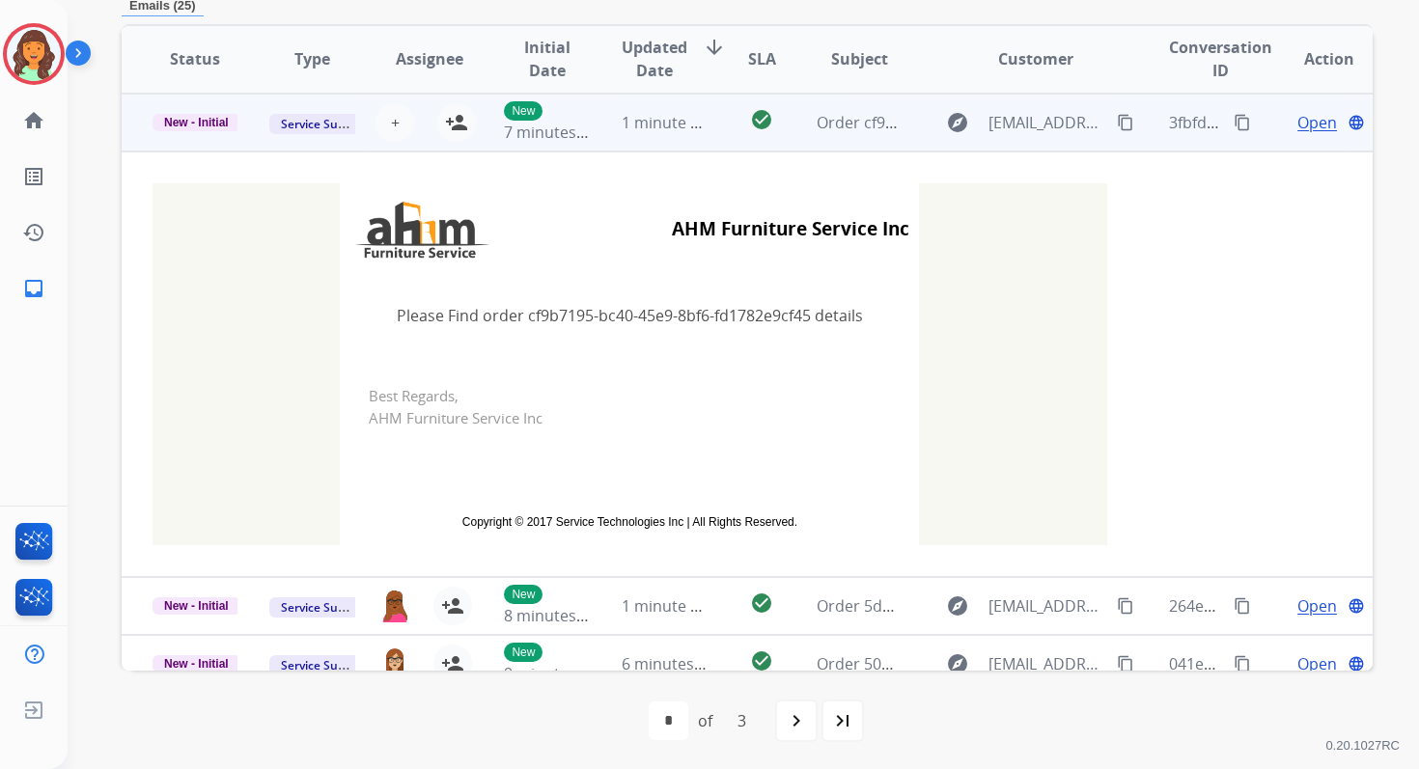
scroll to position [463, 0]
click at [392, 124] on span "+" at bounding box center [395, 121] width 9 height 23
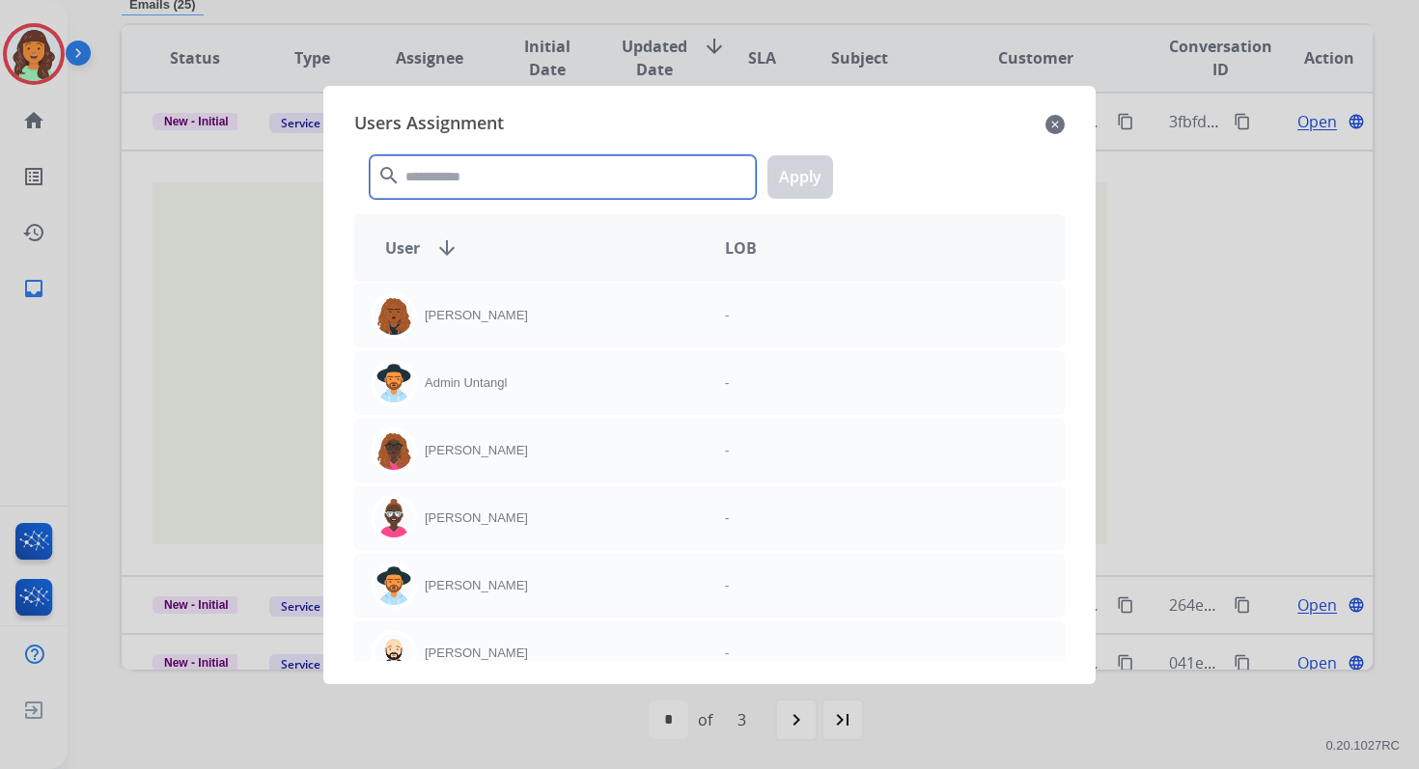
click at [469, 193] on input "text" at bounding box center [563, 176] width 386 height 43
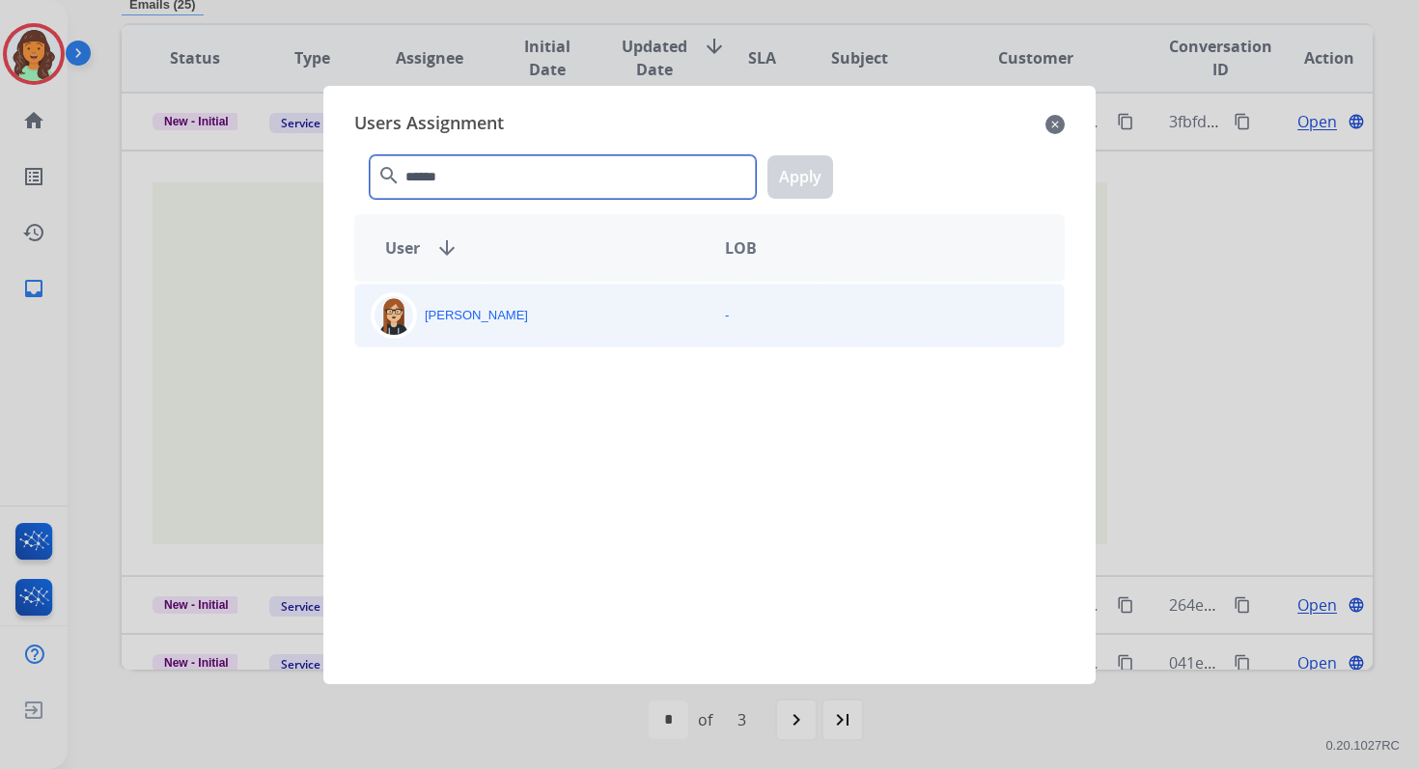
type input "******"
click at [511, 345] on div "[PERSON_NAME] -" at bounding box center [709, 316] width 711 height 64
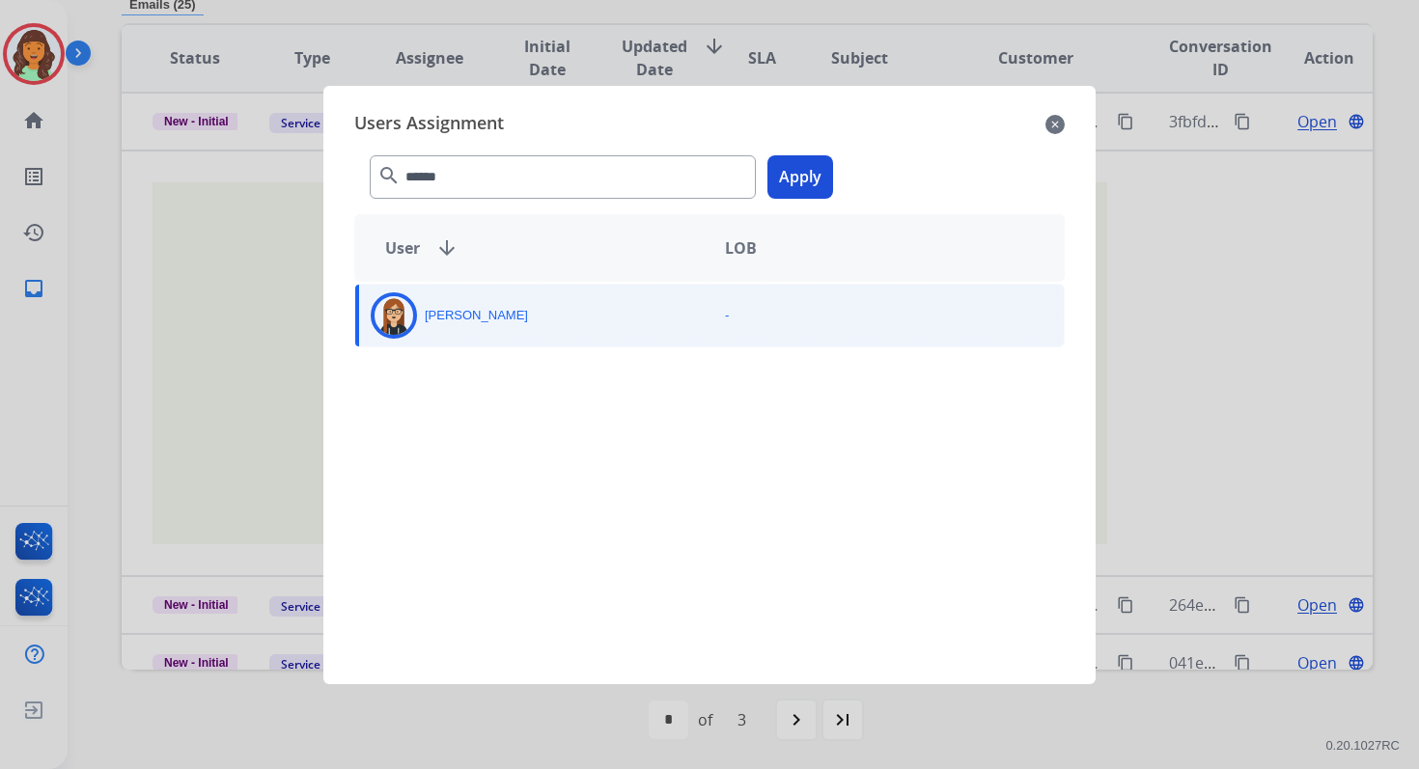
click at [784, 177] on button "Apply" at bounding box center [801, 176] width 66 height 43
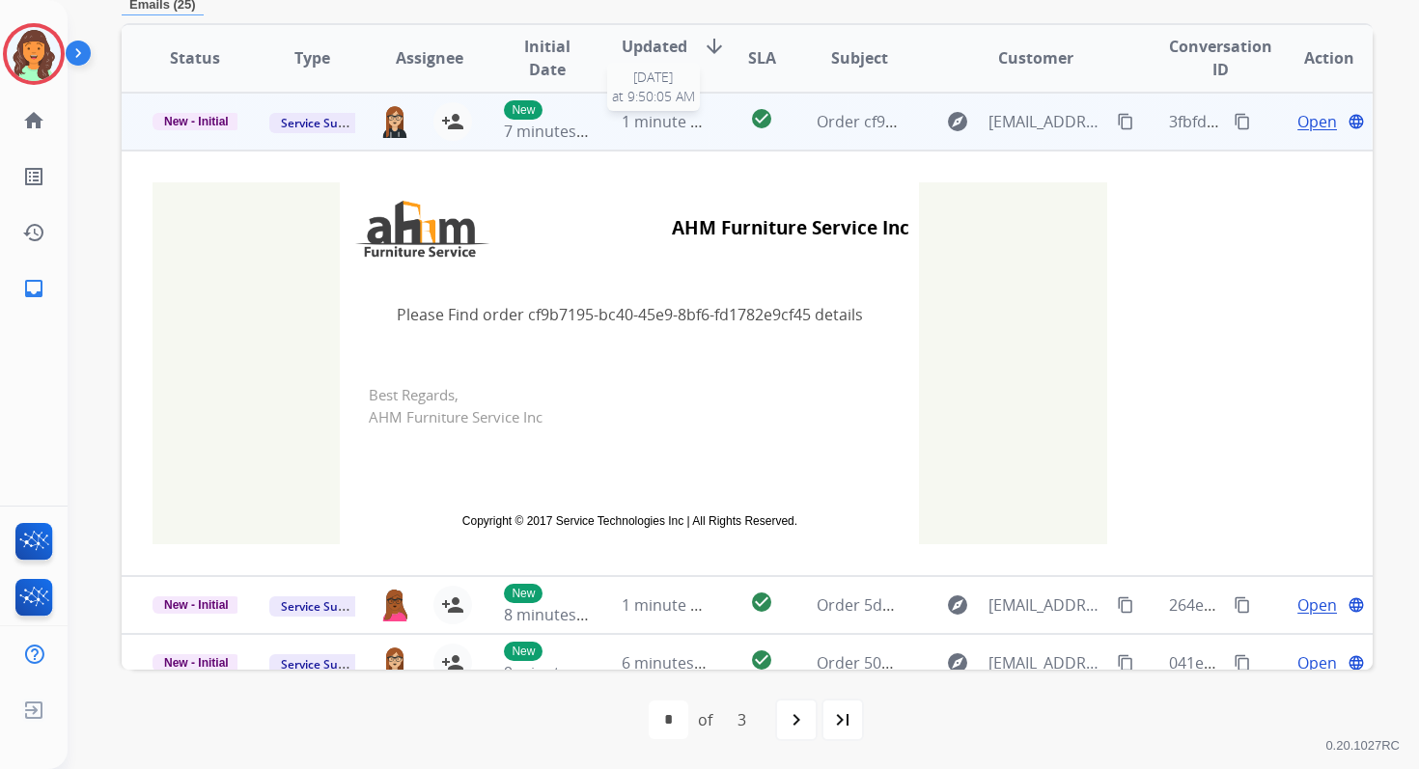
click at [697, 121] on span "1 minute ago" at bounding box center [670, 121] width 96 height 21
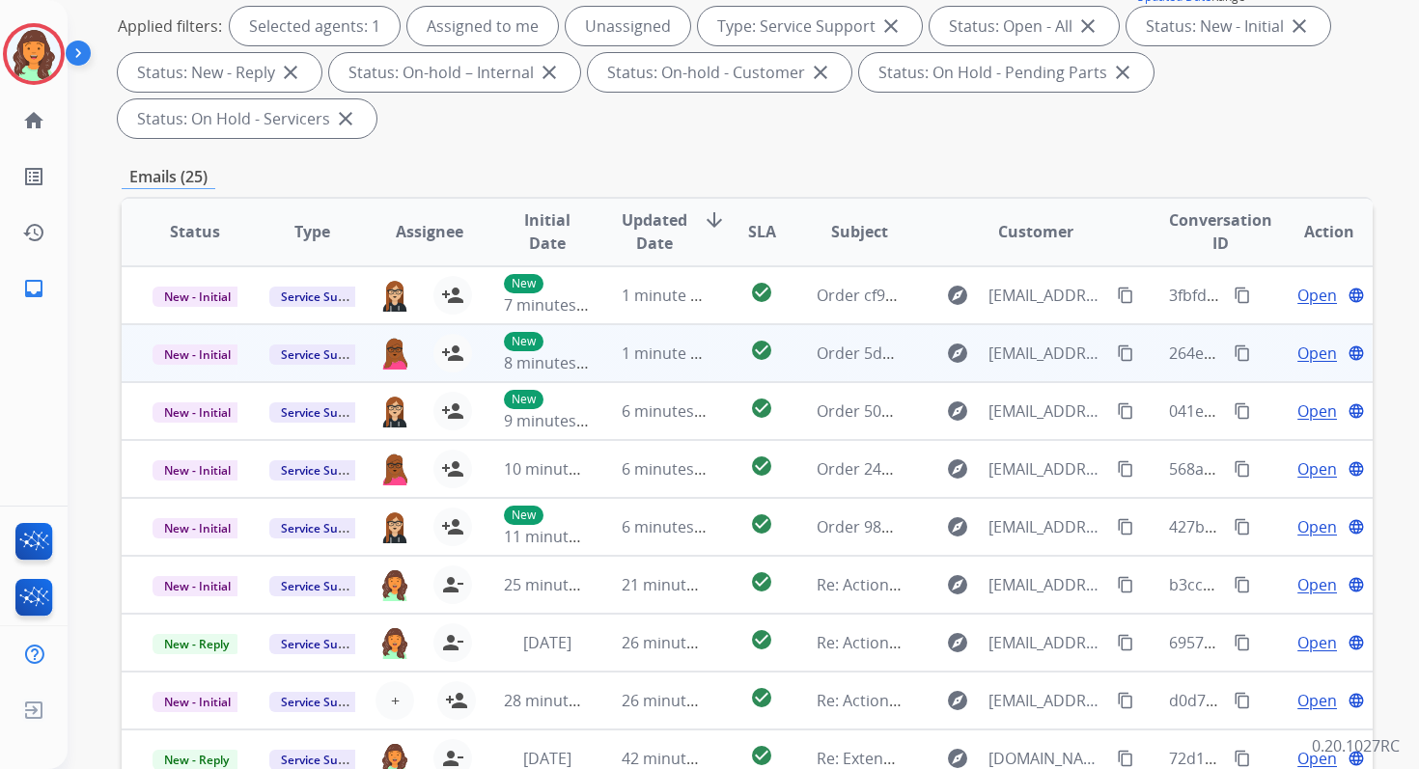
scroll to position [0, 0]
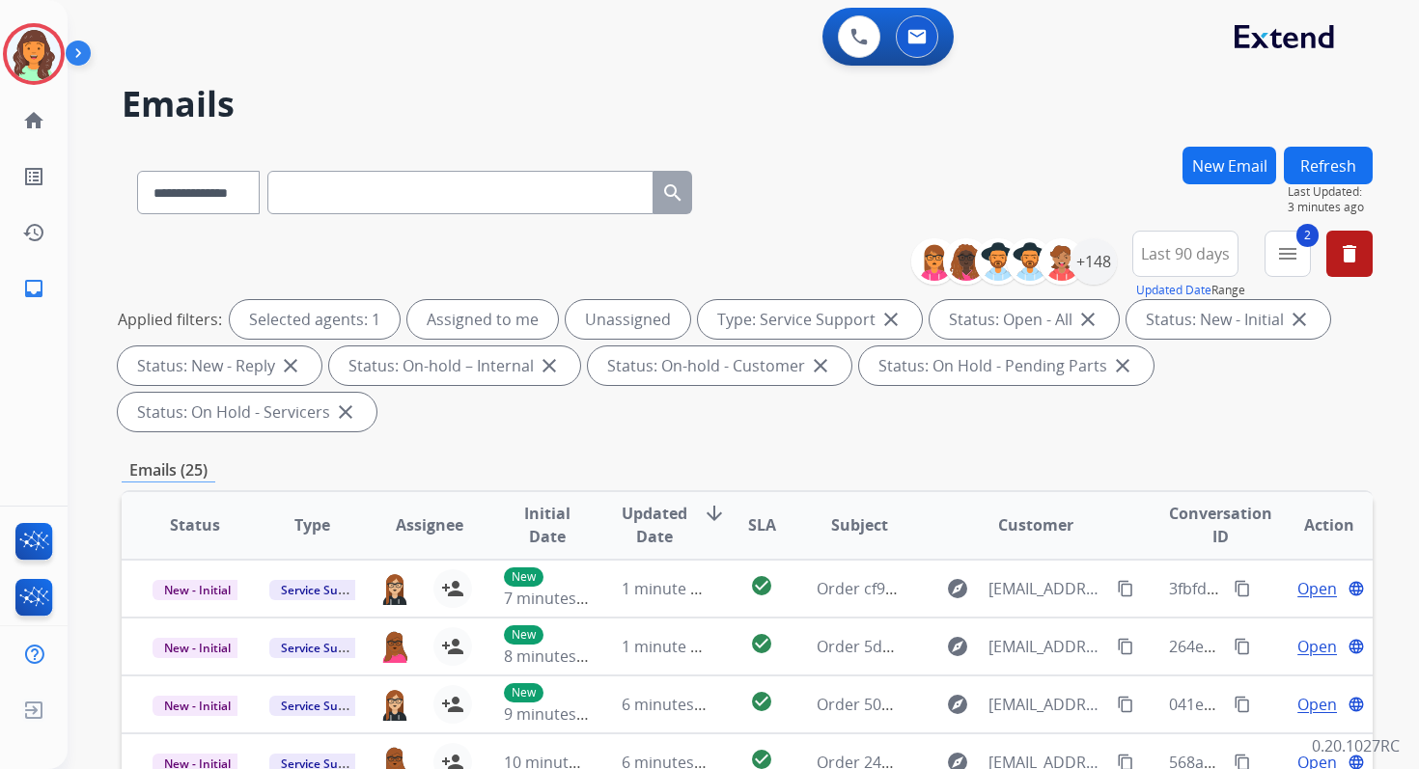
click at [1338, 170] on button "Refresh" at bounding box center [1328, 166] width 89 height 38
